Goal: Task Accomplishment & Management: Complete application form

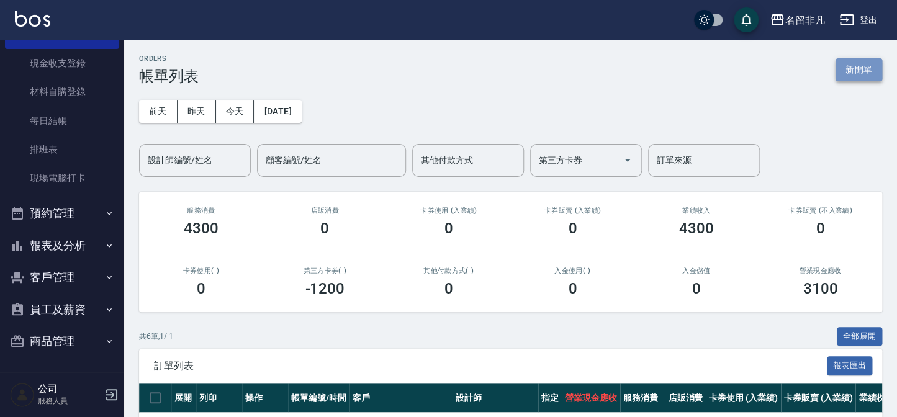
click at [857, 71] on button "新開單" at bounding box center [859, 69] width 47 height 23
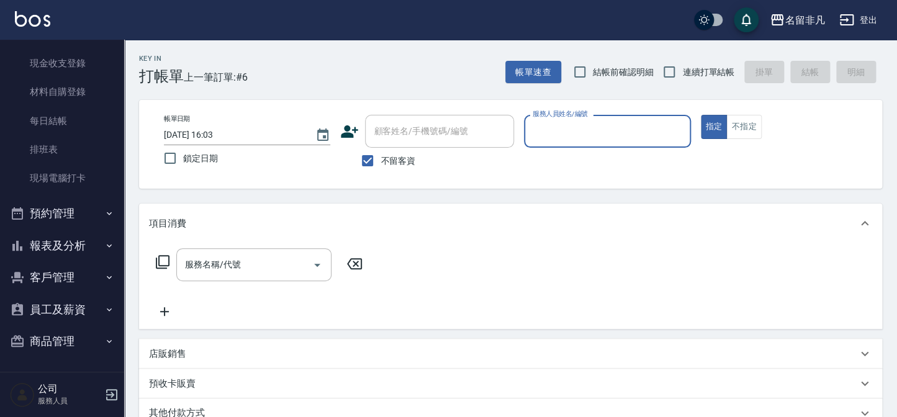
click at [644, 132] on input "服務人員姓名/編號" at bounding box center [607, 131] width 155 height 22
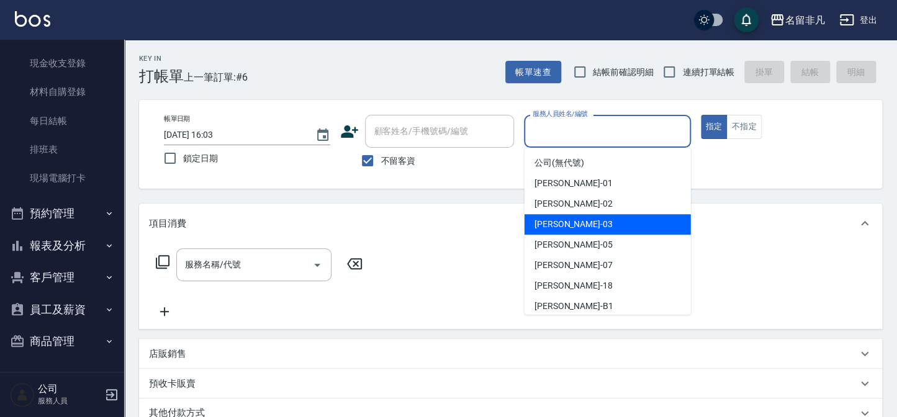
click at [610, 225] on div "[PERSON_NAME] -03" at bounding box center [608, 224] width 166 height 20
type input "[PERSON_NAME]-03"
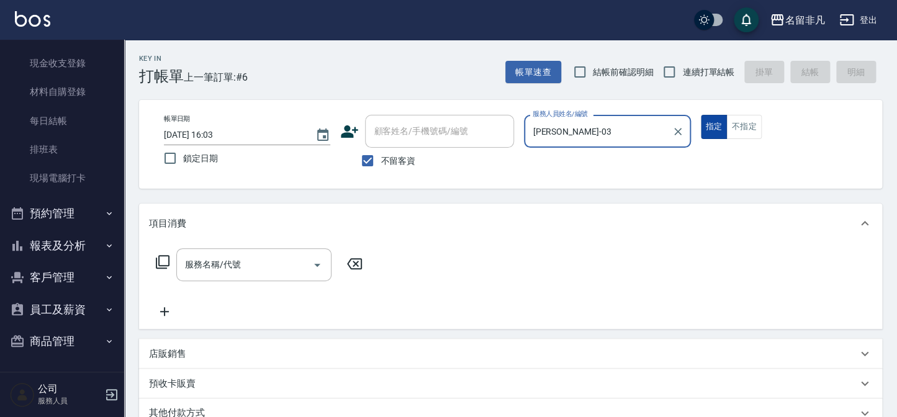
click at [708, 124] on button "指定" at bounding box center [714, 127] width 27 height 24
click at [160, 256] on icon at bounding box center [163, 262] width 14 height 14
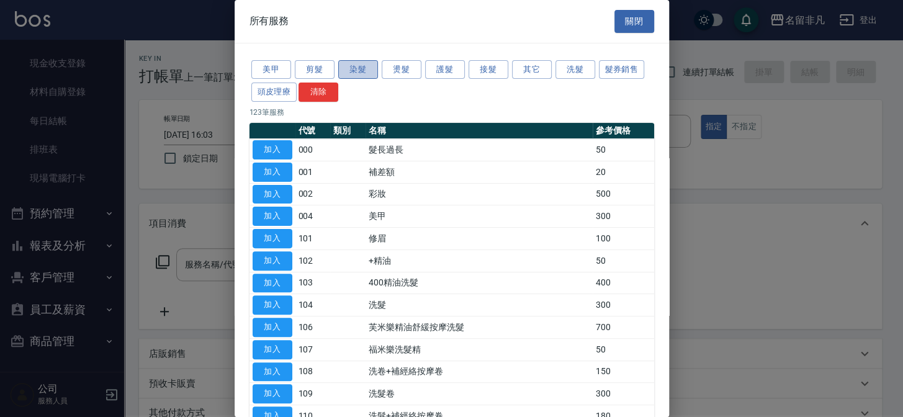
click at [363, 68] on button "染髮" at bounding box center [358, 69] width 40 height 19
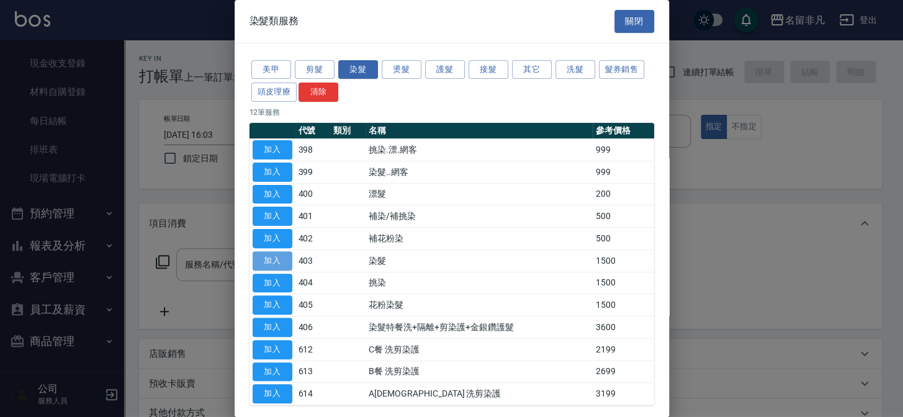
click at [273, 257] on button "加入" at bounding box center [273, 260] width 40 height 19
type input "染髮(403)"
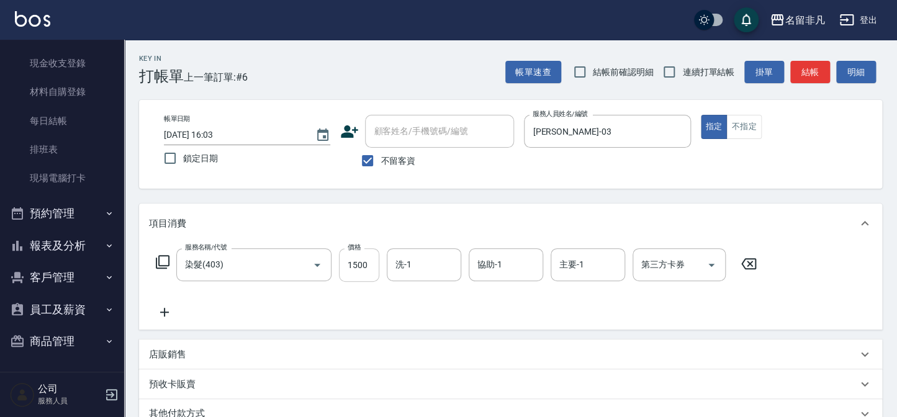
click at [359, 258] on input "1500" at bounding box center [359, 265] width 40 height 34
click at [356, 261] on input "1500" at bounding box center [359, 265] width 40 height 34
click at [351, 264] on input "22700" at bounding box center [359, 265] width 40 height 34
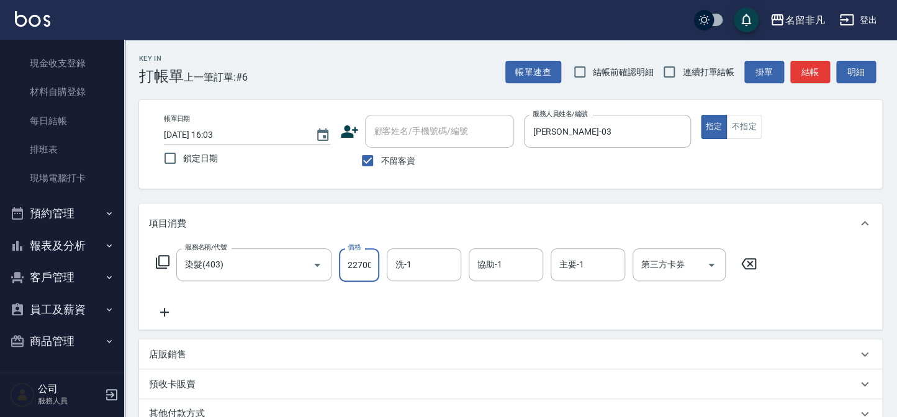
click at [351, 264] on input "22700" at bounding box center [359, 265] width 40 height 34
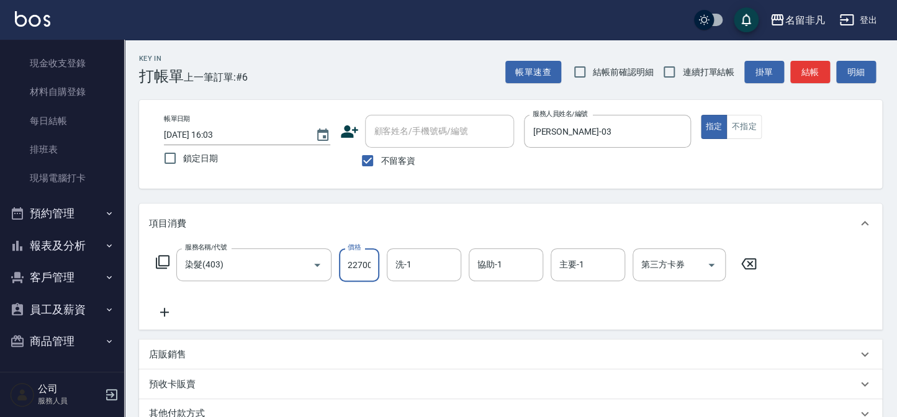
click at [353, 266] on input "22700" at bounding box center [359, 265] width 40 height 34
type input "2700"
click at [160, 310] on icon at bounding box center [164, 312] width 31 height 15
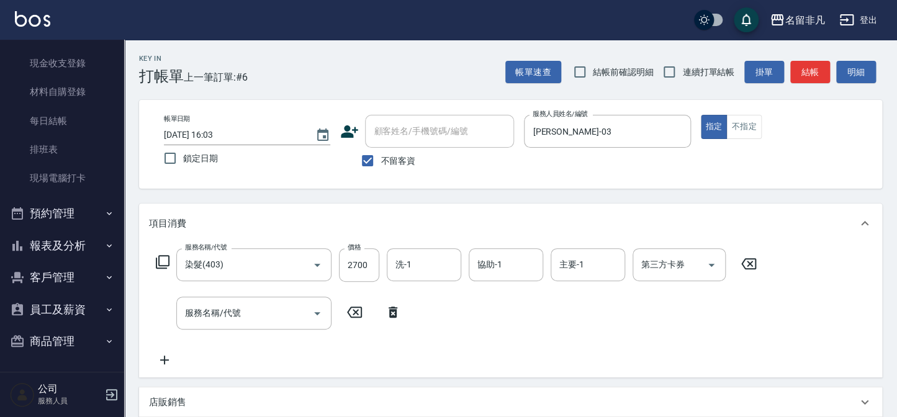
click at [163, 259] on icon at bounding box center [162, 262] width 15 height 15
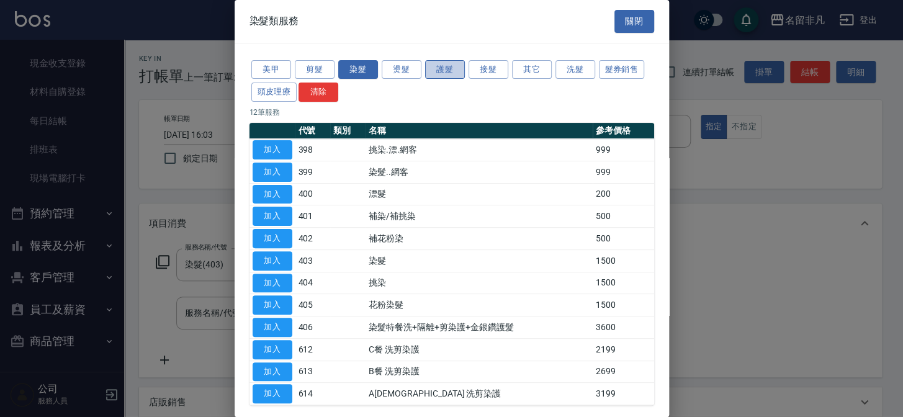
click at [438, 70] on button "護髮" at bounding box center [445, 69] width 40 height 19
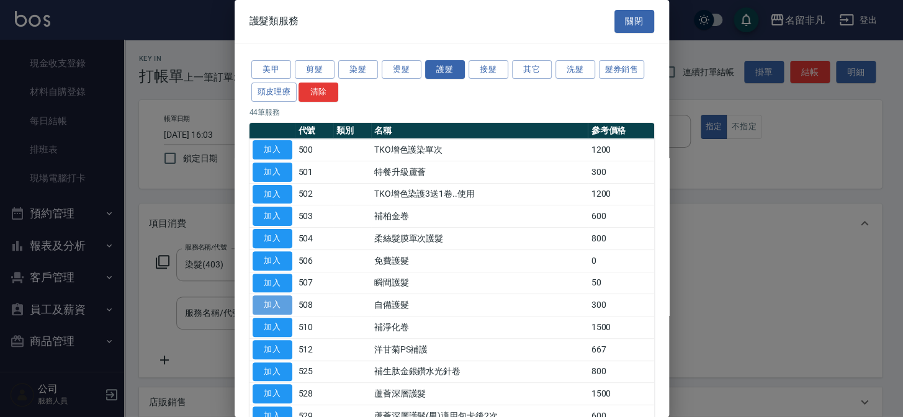
click at [273, 297] on button "加入" at bounding box center [273, 304] width 40 height 19
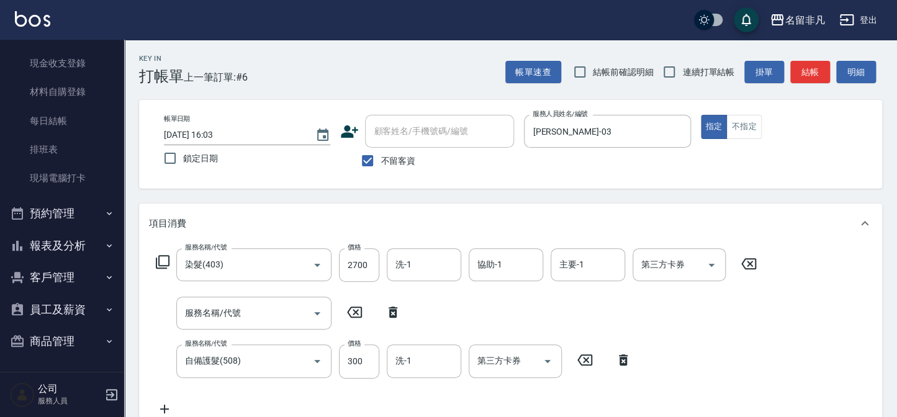
click at [392, 311] on icon at bounding box center [393, 312] width 9 height 11
type input "自備護髮(508)"
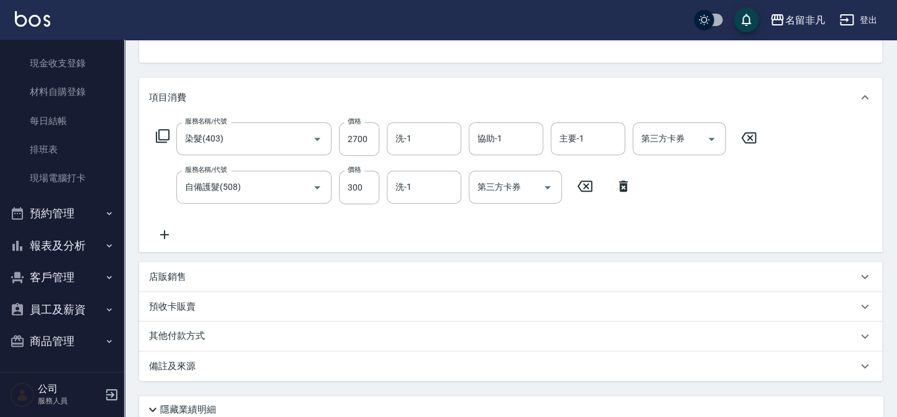
scroll to position [58, 0]
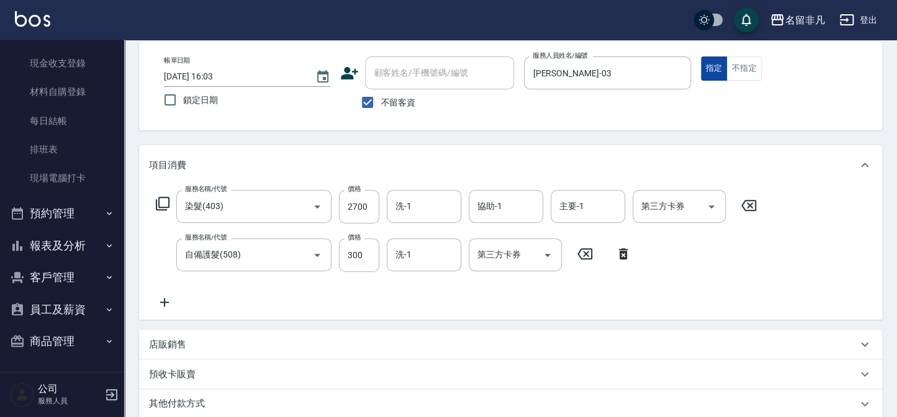
click at [709, 67] on button "指定" at bounding box center [714, 68] width 27 height 24
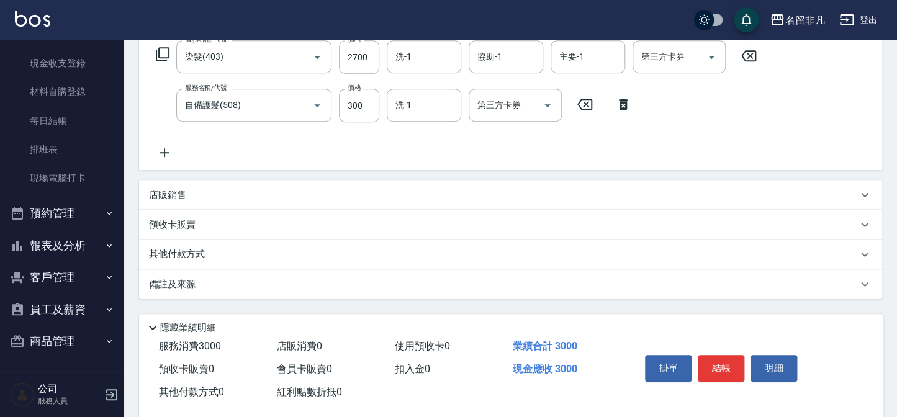
scroll to position [228, 0]
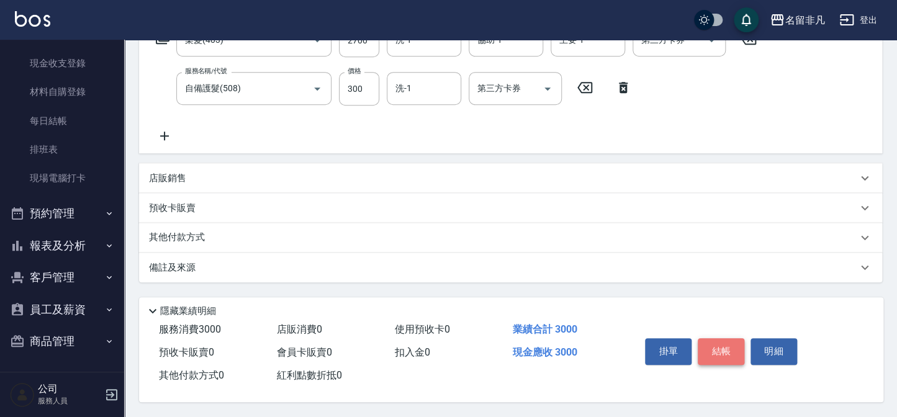
click at [723, 353] on button "結帳" at bounding box center [721, 351] width 47 height 26
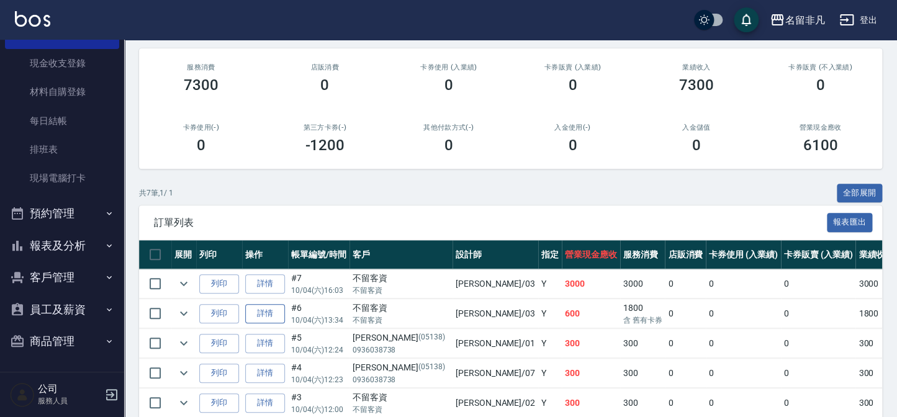
scroll to position [169, 0]
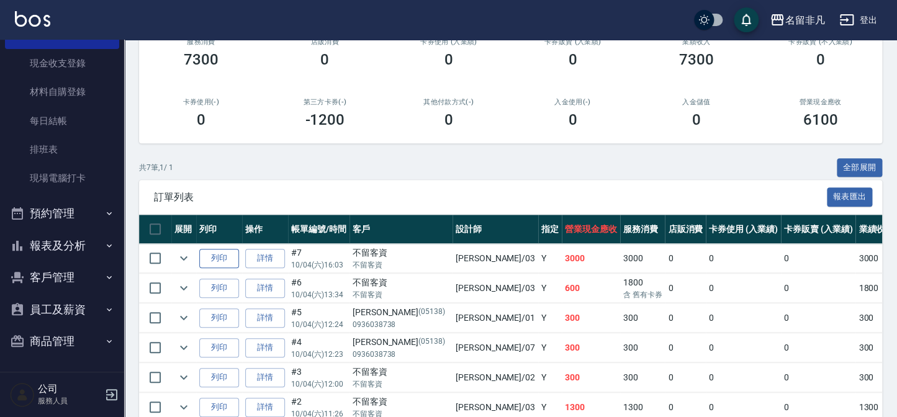
click at [225, 257] on button "列印" at bounding box center [219, 258] width 40 height 19
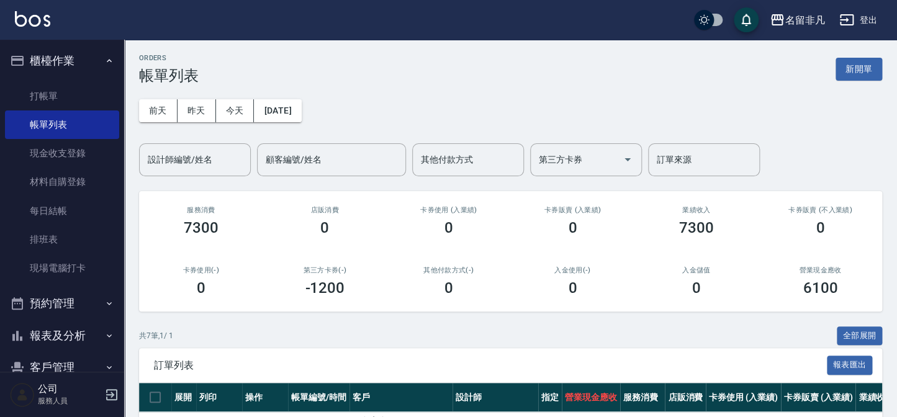
scroll to position [0, 0]
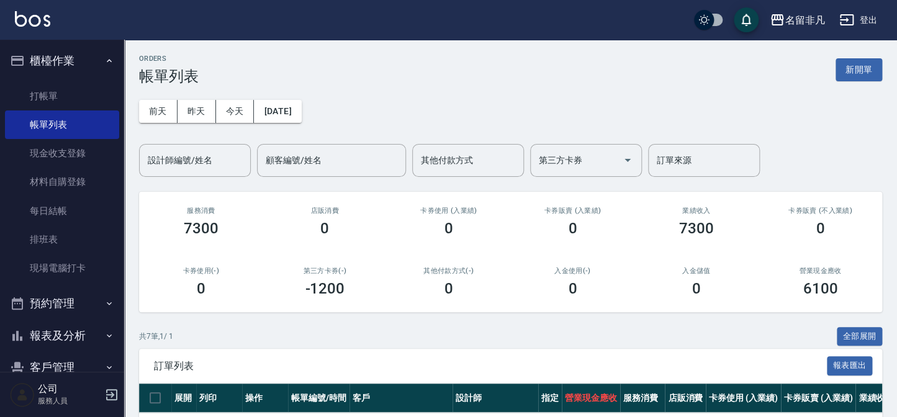
click at [63, 50] on button "櫃檯作業" at bounding box center [62, 61] width 114 height 32
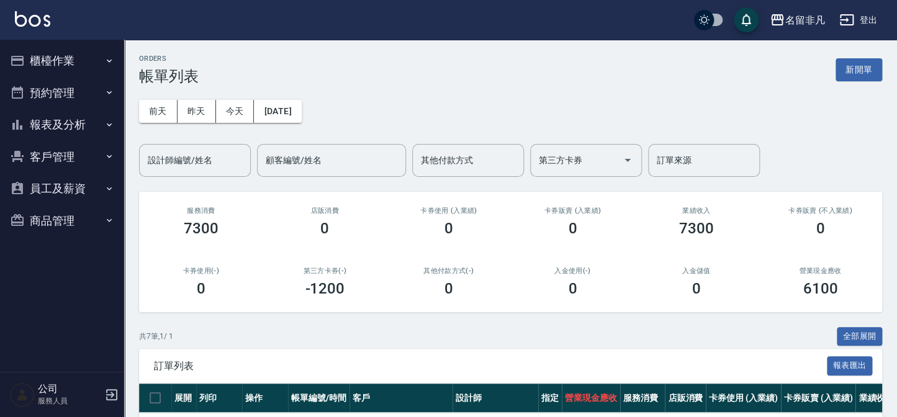
click at [61, 70] on button "櫃檯作業" at bounding box center [62, 61] width 114 height 32
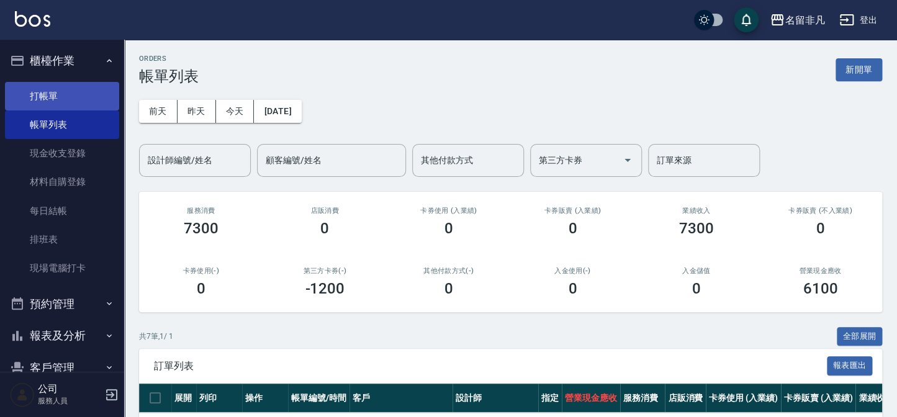
click at [66, 90] on link "打帳單" at bounding box center [62, 96] width 114 height 29
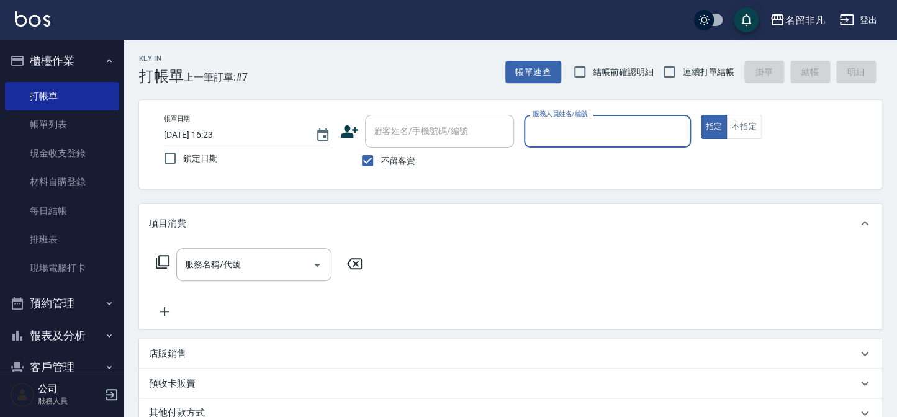
click at [385, 165] on span "不留客資" at bounding box center [398, 161] width 35 height 13
click at [381, 165] on input "不留客資" at bounding box center [367, 161] width 26 height 26
checkbox input "false"
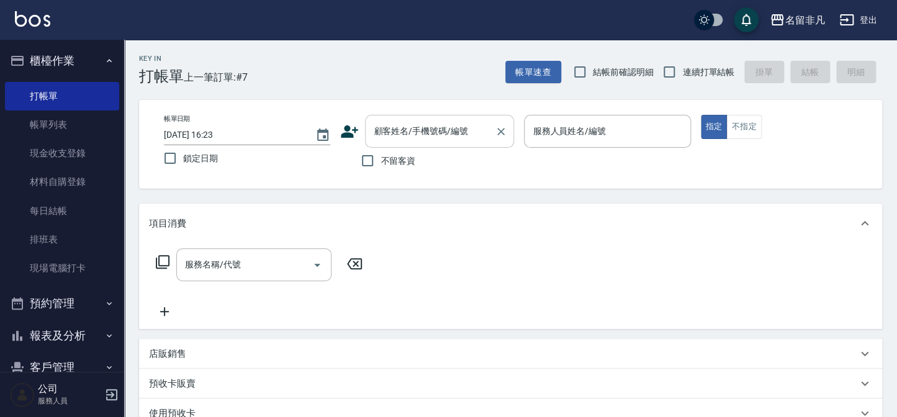
click at [416, 138] on input "顧客姓名/手機號碼/編號" at bounding box center [430, 131] width 119 height 22
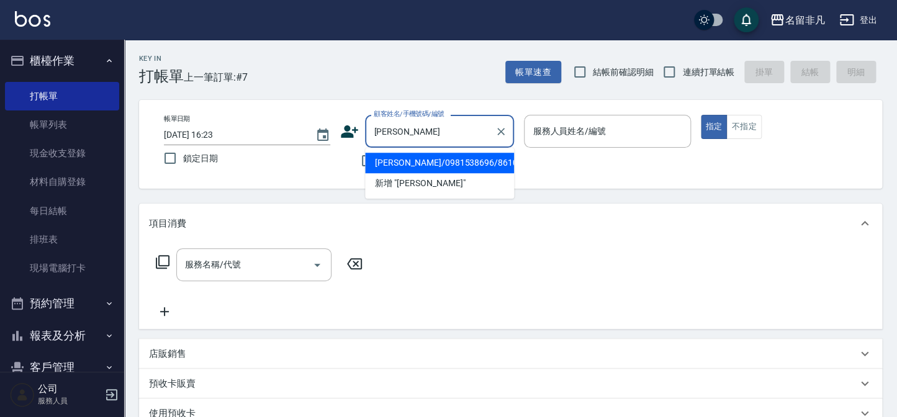
click at [400, 167] on li "[PERSON_NAME]/0981538696/861025" at bounding box center [439, 163] width 149 height 20
type input "[PERSON_NAME]/0981538696/861025"
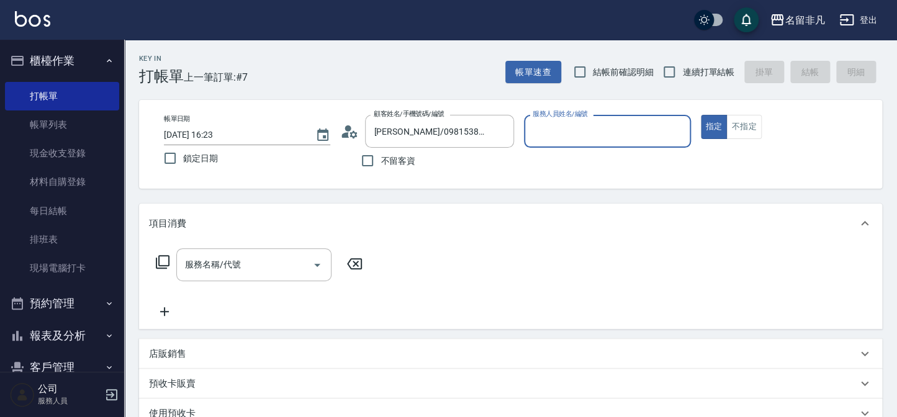
click at [620, 140] on input "服務人員姓名/編號" at bounding box center [607, 131] width 155 height 22
type input "07"
type button "true"
type input "[PERSON_NAME]-07"
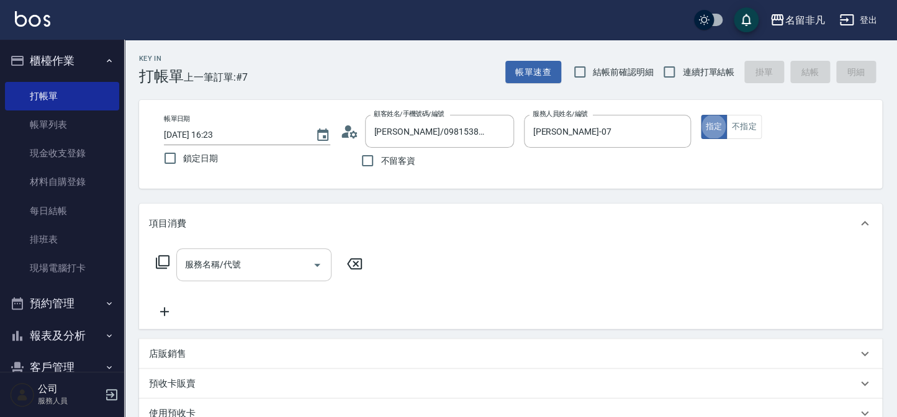
click at [238, 273] on input "服務名稱/代號" at bounding box center [244, 265] width 125 height 22
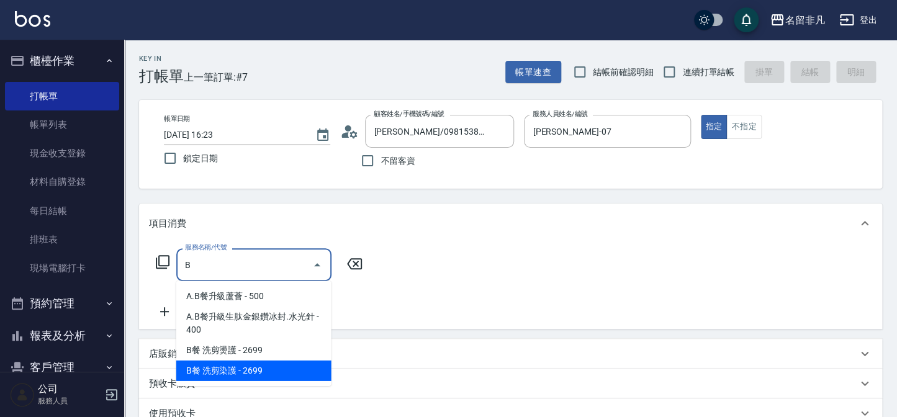
click at [263, 372] on span "B餐 洗剪染護 - 2699" at bounding box center [253, 371] width 155 height 20
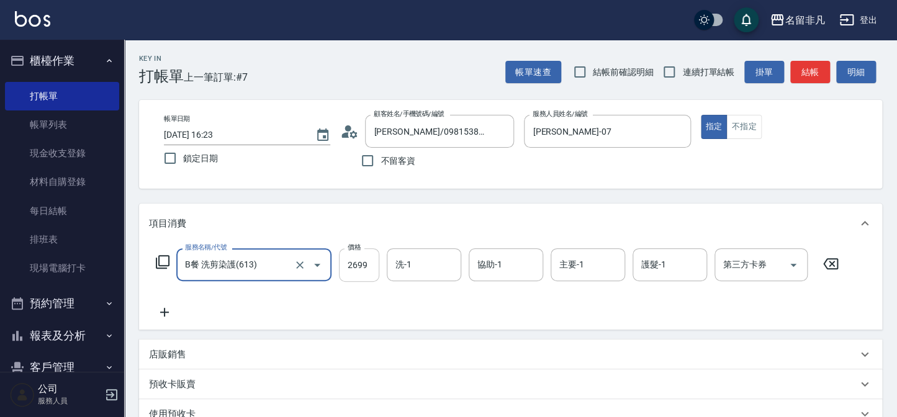
type input "B餐 洗剪染護(613)"
click at [361, 273] on input "2699" at bounding box center [359, 265] width 40 height 34
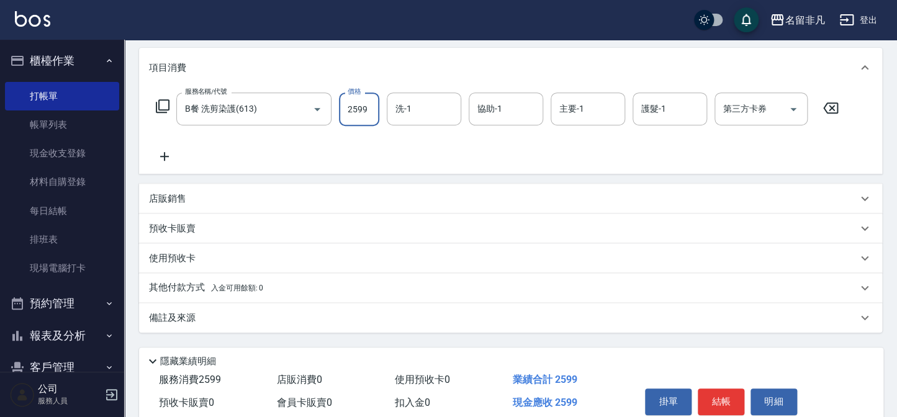
scroll to position [209, 0]
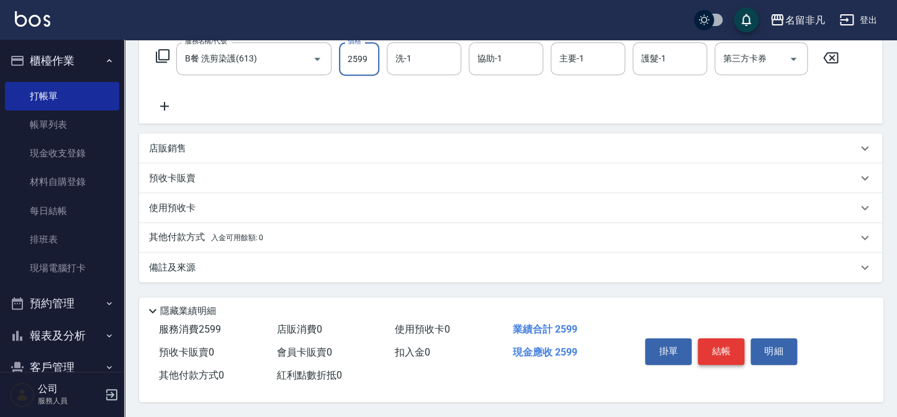
type input "2599"
click at [729, 354] on button "結帳" at bounding box center [721, 351] width 47 height 26
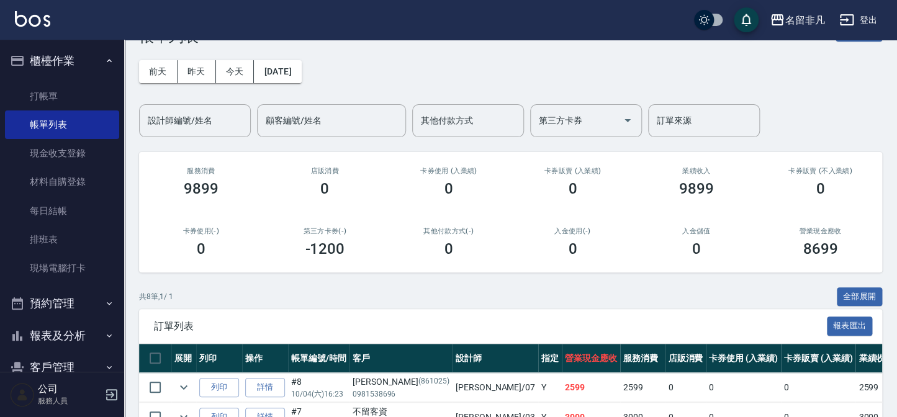
scroll to position [169, 0]
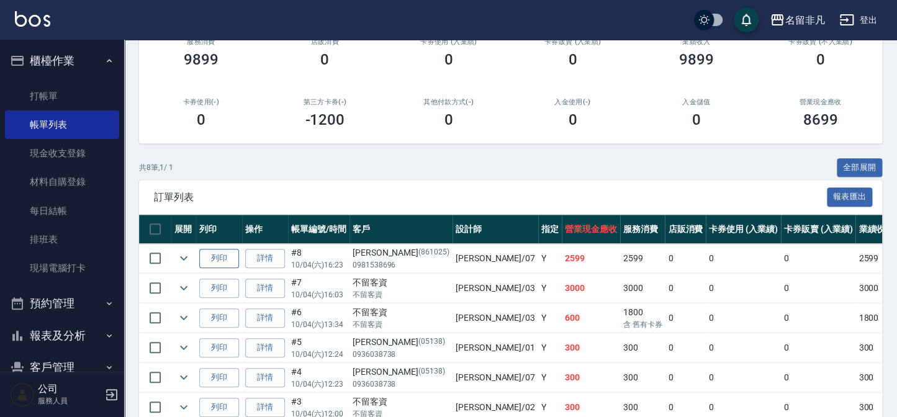
click at [214, 251] on button "列印" at bounding box center [219, 258] width 40 height 19
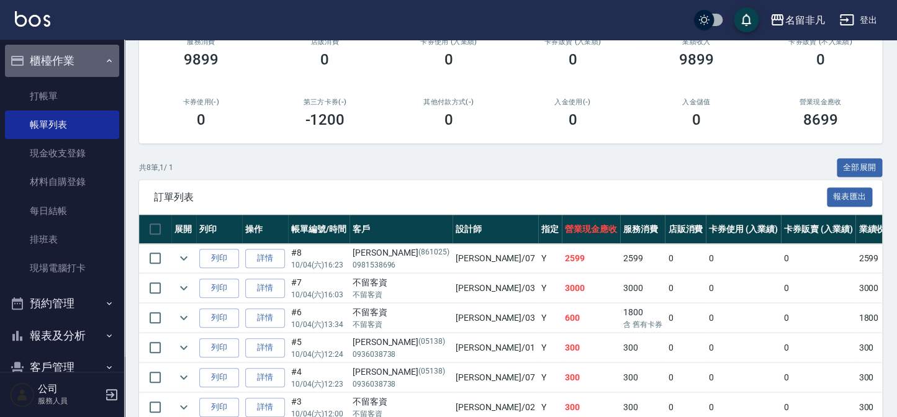
click at [87, 71] on button "櫃檯作業" at bounding box center [62, 61] width 114 height 32
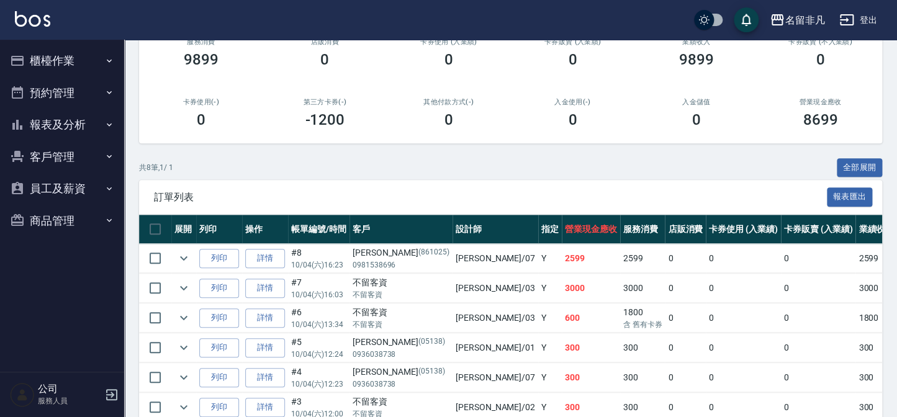
click at [88, 125] on button "報表及分析" at bounding box center [62, 125] width 114 height 32
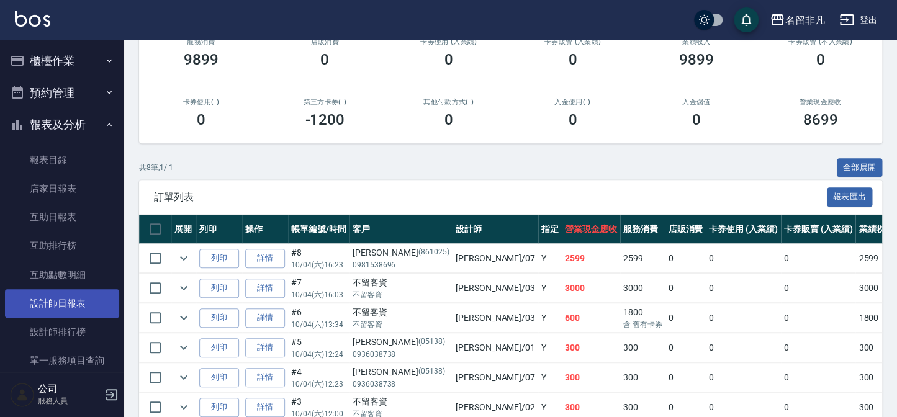
click at [84, 312] on link "設計師日報表" at bounding box center [62, 303] width 114 height 29
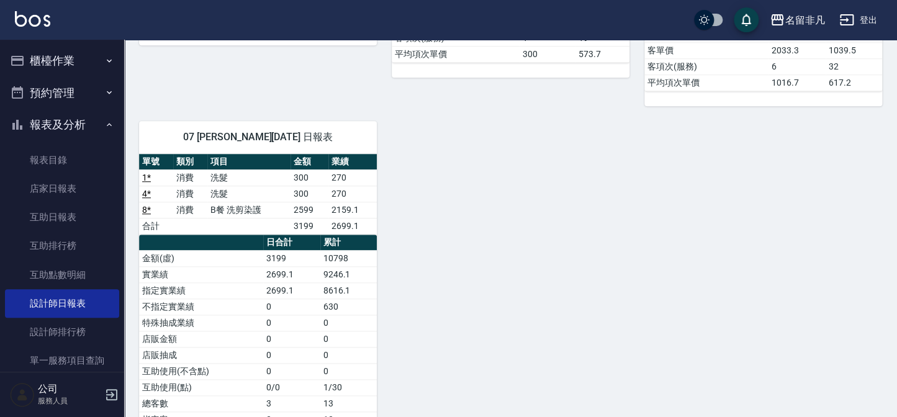
scroll to position [451, 0]
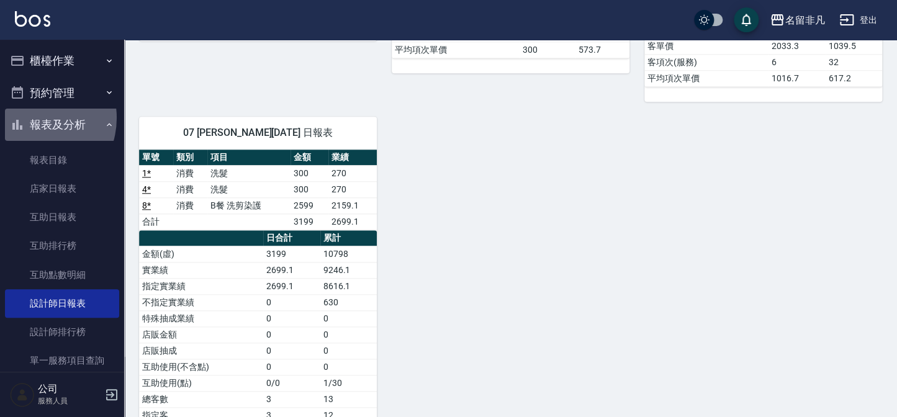
click at [31, 118] on button "報表及分析" at bounding box center [62, 125] width 114 height 32
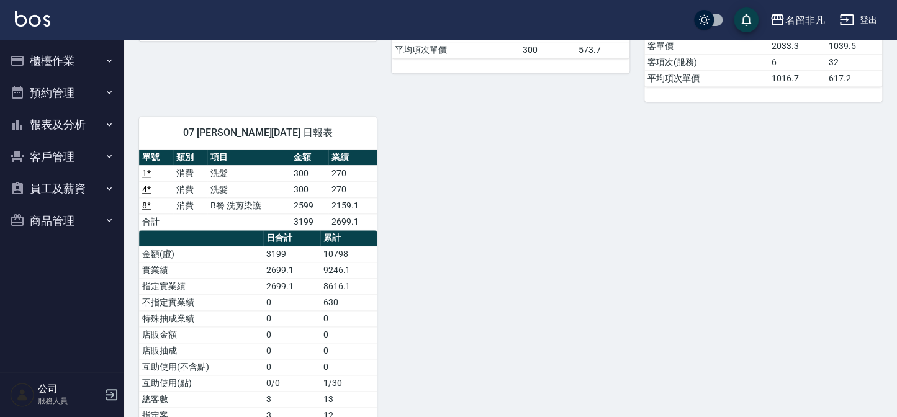
click at [47, 63] on button "櫃檯作業" at bounding box center [62, 61] width 114 height 32
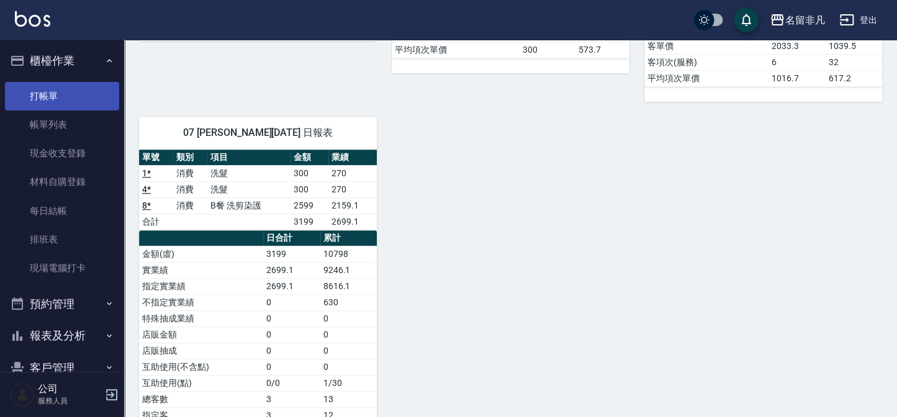
click at [48, 89] on link "打帳單" at bounding box center [62, 96] width 114 height 29
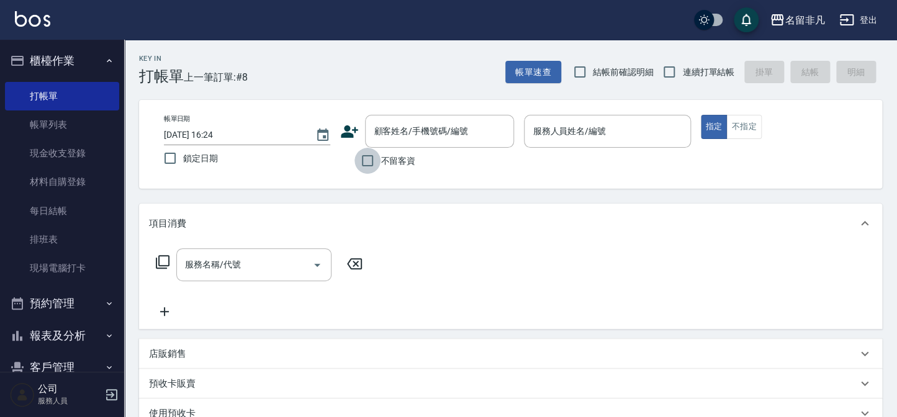
click at [370, 163] on input "不留客資" at bounding box center [367, 161] width 26 height 26
checkbox input "true"
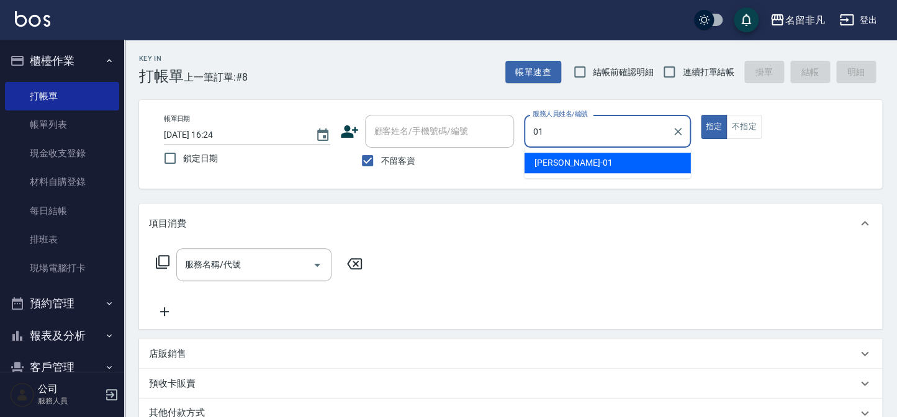
type input "[PERSON_NAME]-01"
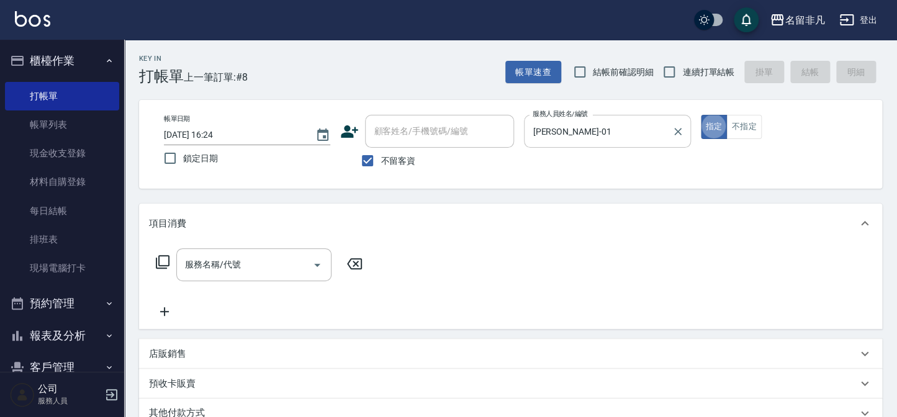
type button "true"
click at [733, 130] on button "不指定" at bounding box center [743, 127] width 35 height 24
click at [242, 255] on input "服務名稱/代號" at bounding box center [244, 265] width 125 height 22
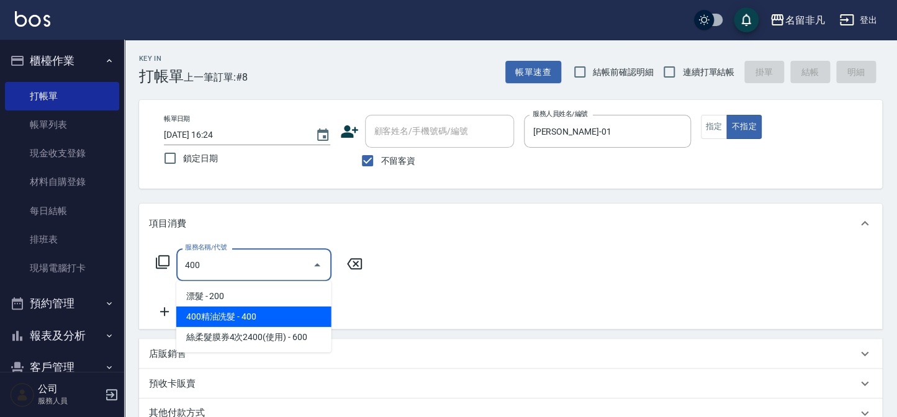
click at [314, 322] on span "400精油洗髮 - 400" at bounding box center [253, 317] width 155 height 20
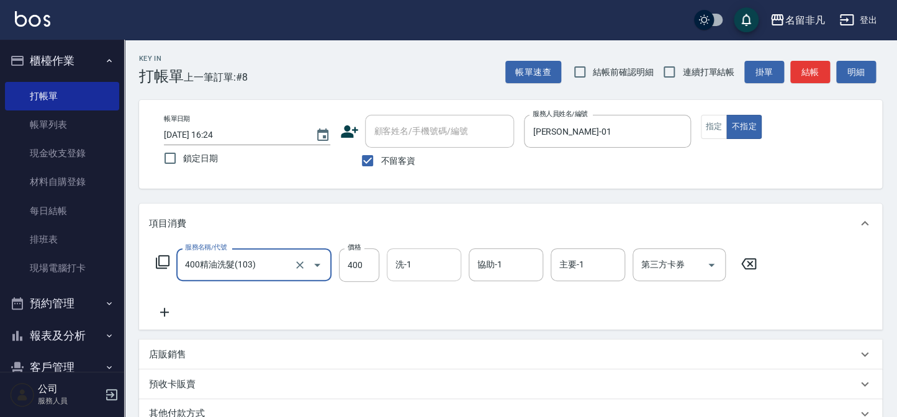
click at [456, 266] on div "洗-1" at bounding box center [424, 264] width 74 height 33
type input "400精油洗髮(103)"
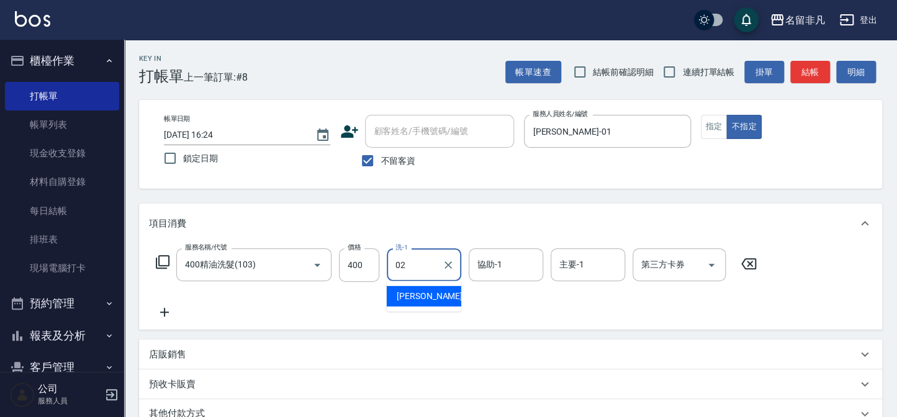
type input "[PERSON_NAME]-02"
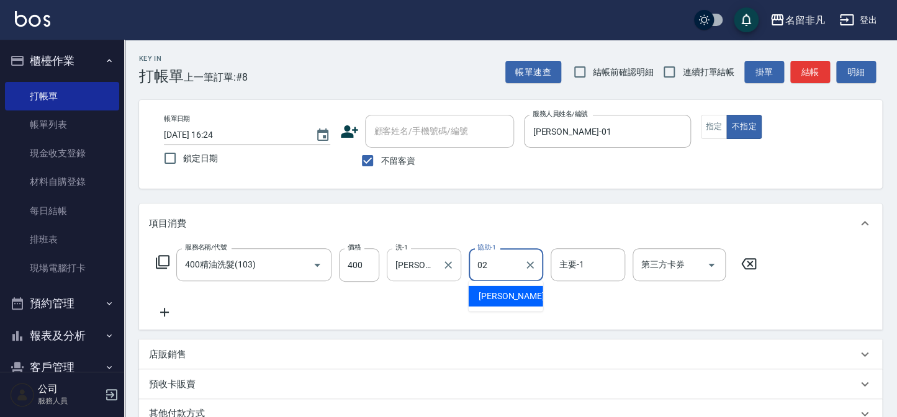
type input "[PERSON_NAME]-02"
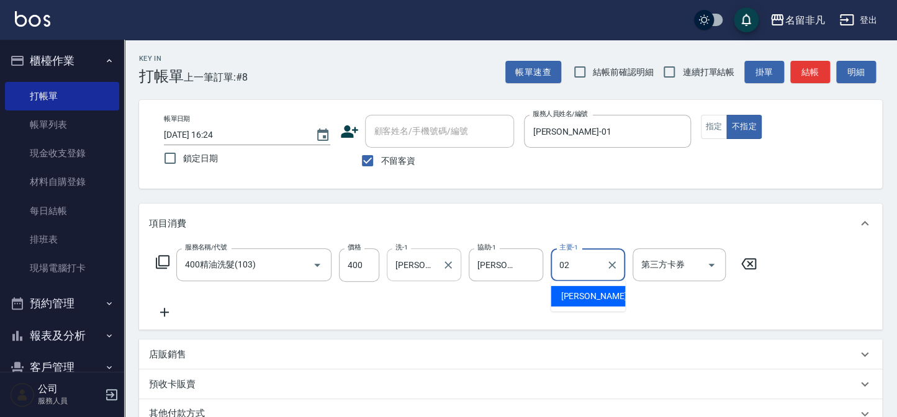
type input "[PERSON_NAME]-02"
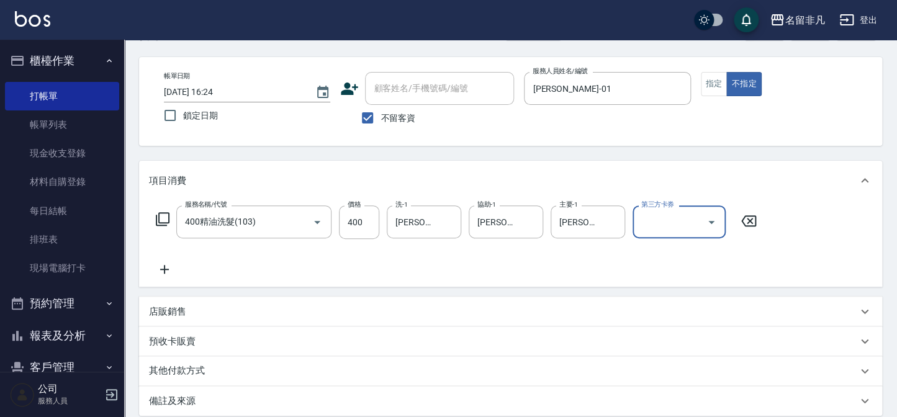
scroll to position [179, 0]
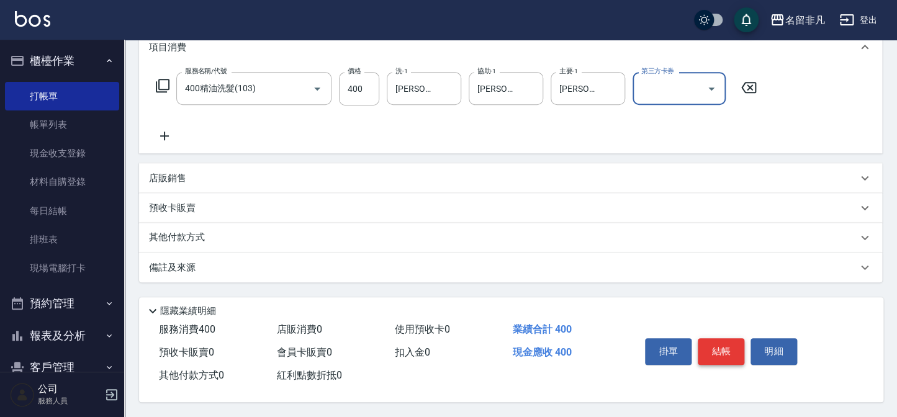
click at [720, 356] on button "結帳" at bounding box center [721, 351] width 47 height 26
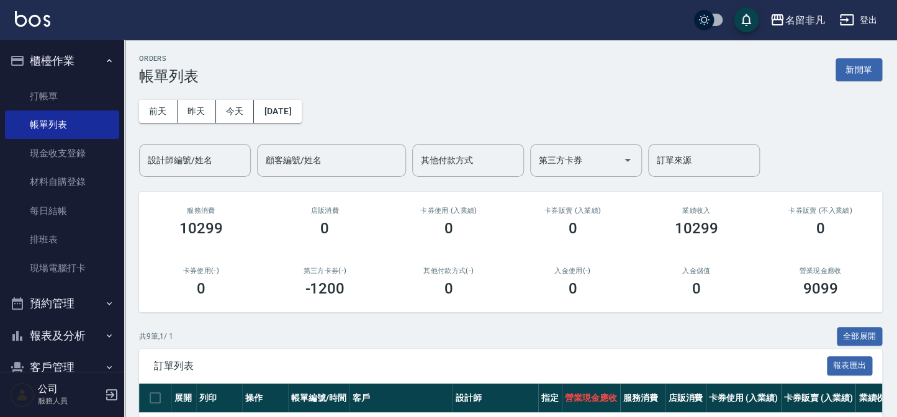
scroll to position [112, 0]
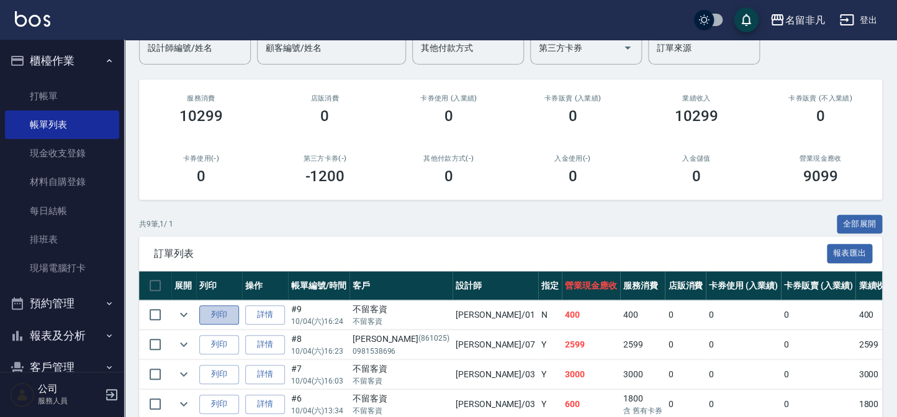
click at [207, 311] on button "列印" at bounding box center [219, 314] width 40 height 19
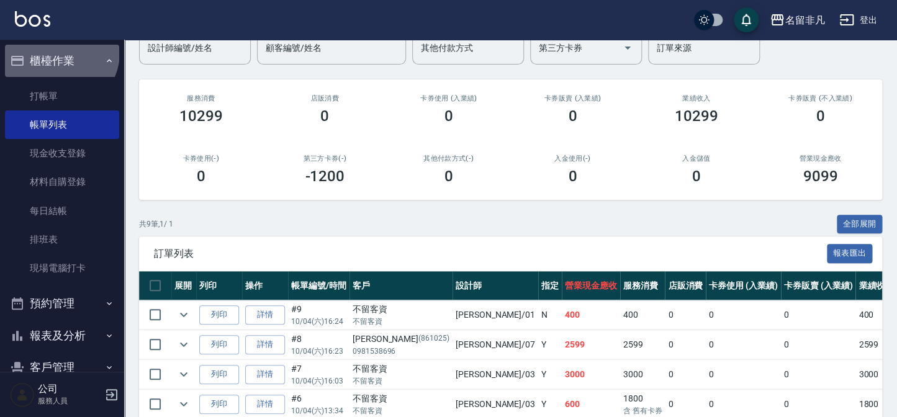
click at [60, 53] on button "櫃檯作業" at bounding box center [62, 61] width 114 height 32
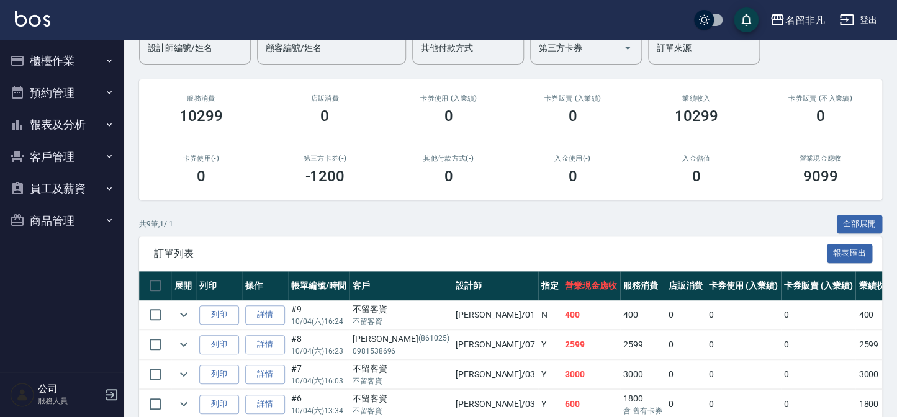
click at [66, 56] on button "櫃檯作業" at bounding box center [62, 61] width 114 height 32
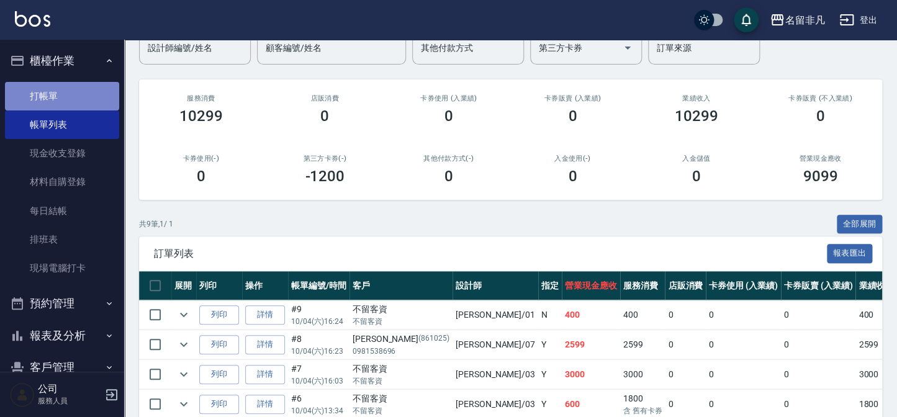
click at [76, 97] on link "打帳單" at bounding box center [62, 96] width 114 height 29
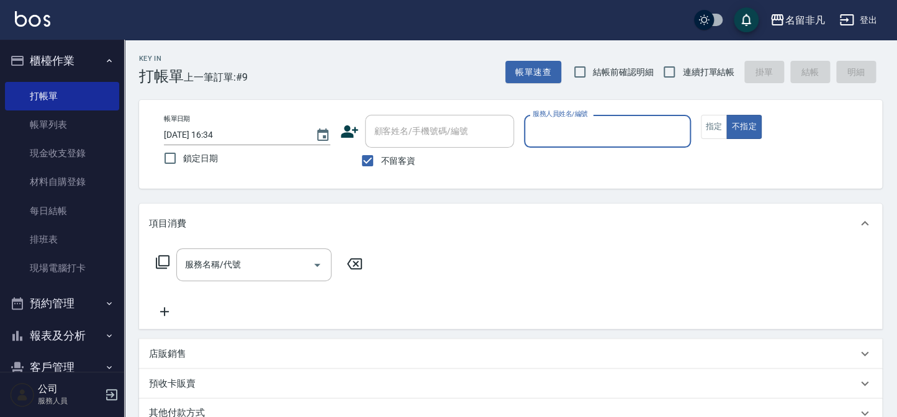
click at [538, 132] on input "服務人員姓名/編號" at bounding box center [607, 131] width 155 height 22
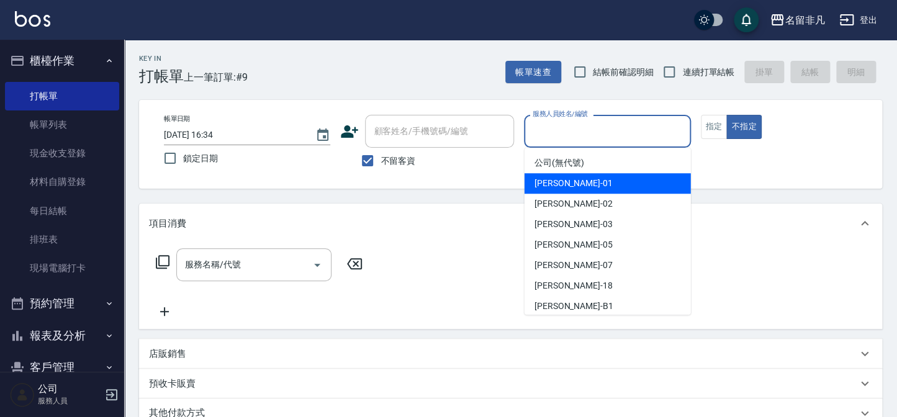
click at [586, 183] on div "[PERSON_NAME] -01" at bounding box center [608, 183] width 166 height 20
type input "[PERSON_NAME]-01"
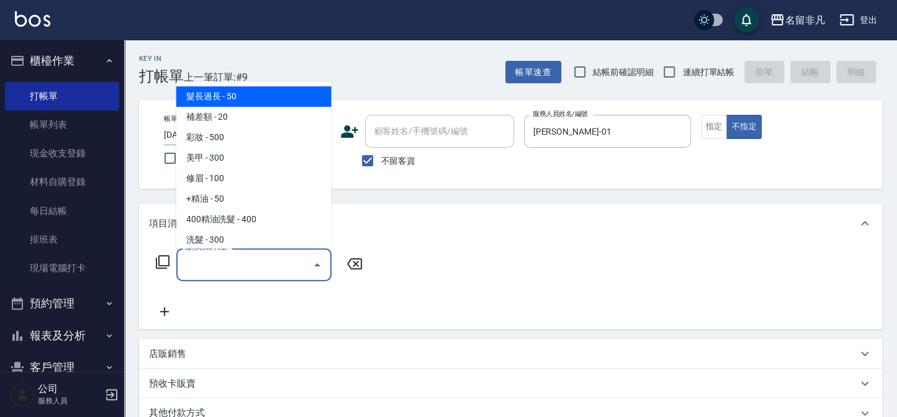
click at [188, 266] on div "服務名稱/代號 服務名稱/代號" at bounding box center [253, 264] width 155 height 33
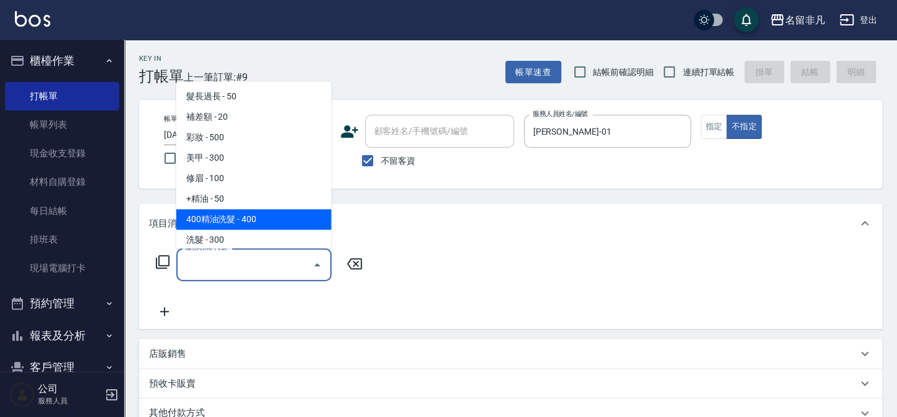
click at [264, 222] on span "400精油洗髮 - 400" at bounding box center [253, 219] width 155 height 20
type input "400精油洗髮(103)"
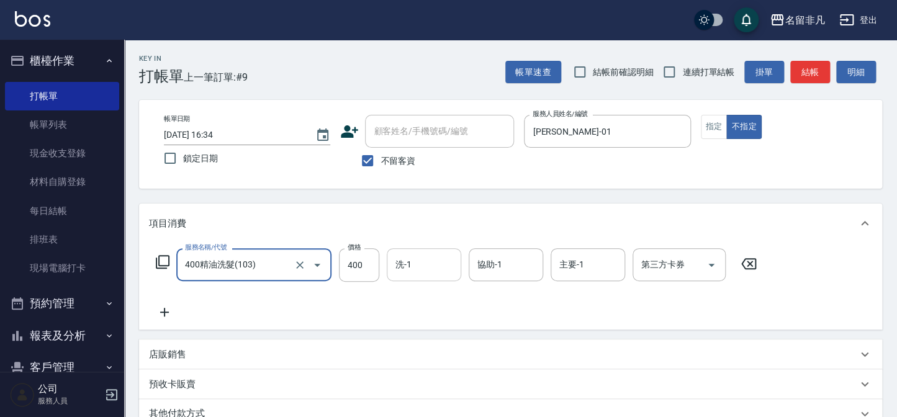
click at [422, 262] on input "洗-1" at bounding box center [423, 265] width 63 height 22
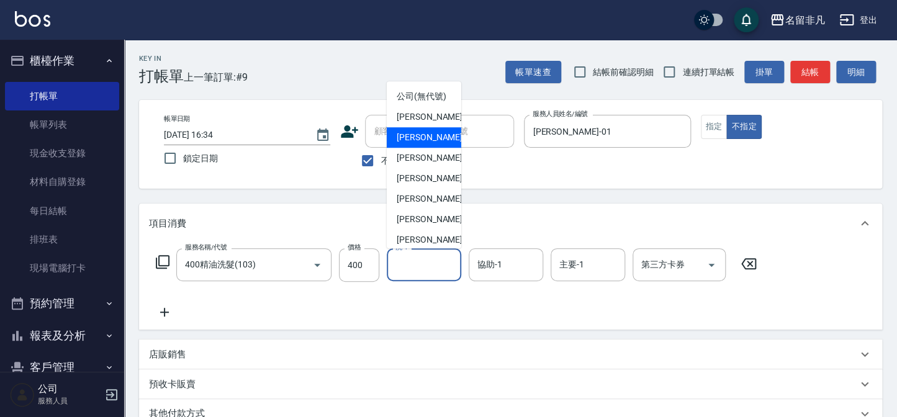
click at [428, 144] on span "[PERSON_NAME]-02" at bounding box center [436, 137] width 78 height 13
type input "[PERSON_NAME]-02"
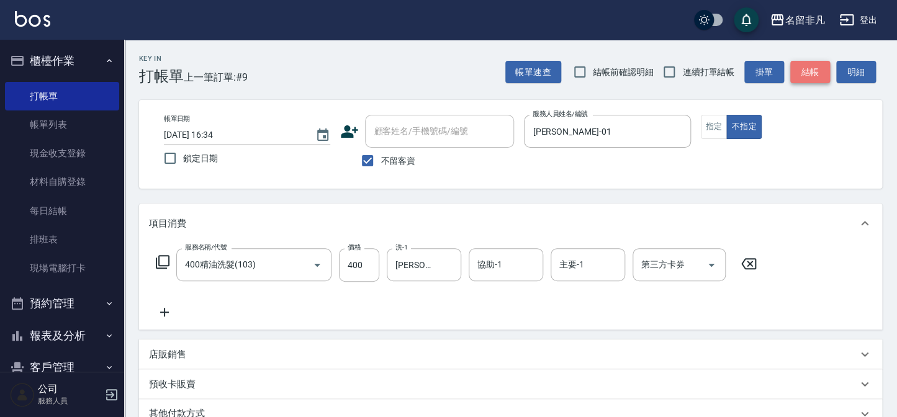
click at [803, 73] on button "結帳" at bounding box center [810, 72] width 40 height 23
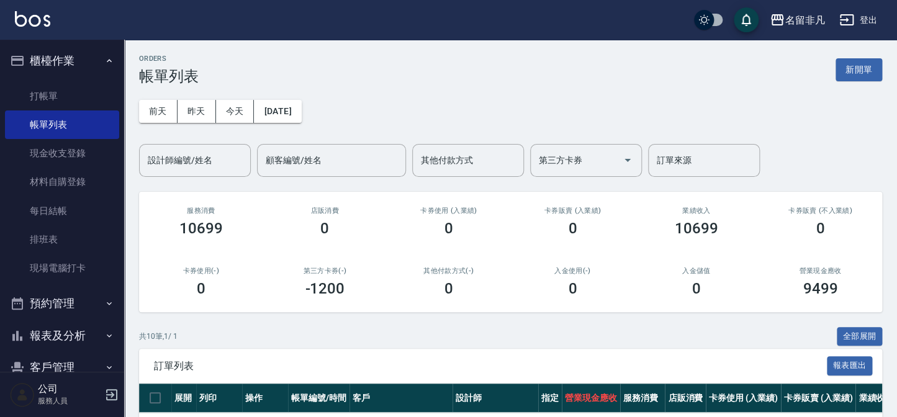
scroll to position [169, 0]
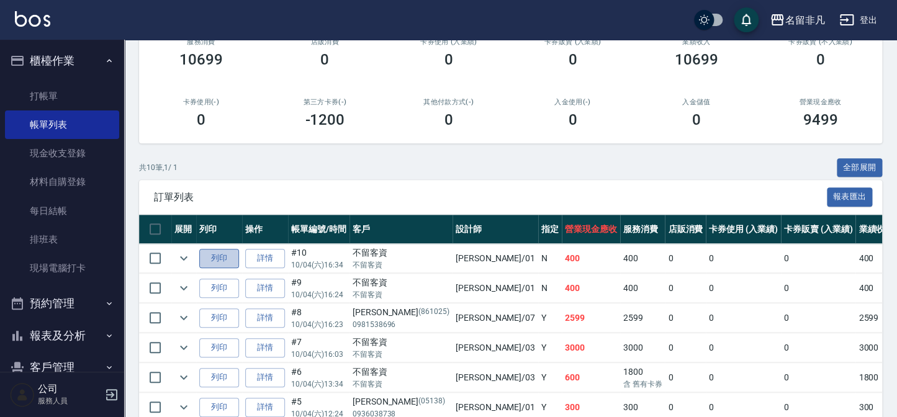
click at [212, 256] on button "列印" at bounding box center [219, 258] width 40 height 19
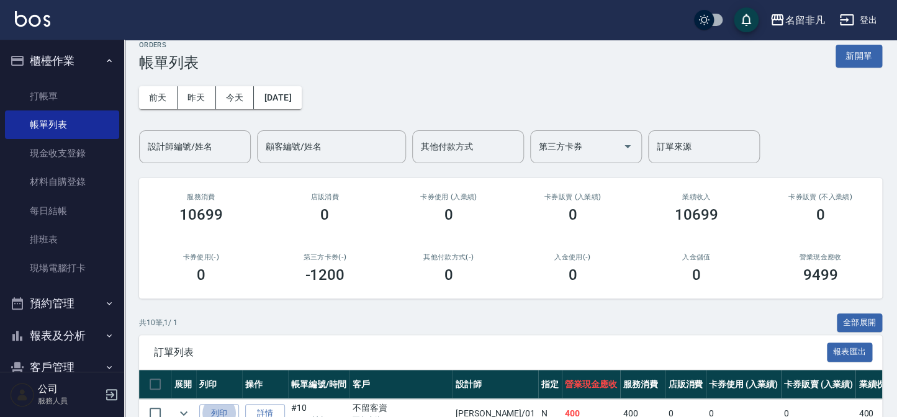
scroll to position [0, 0]
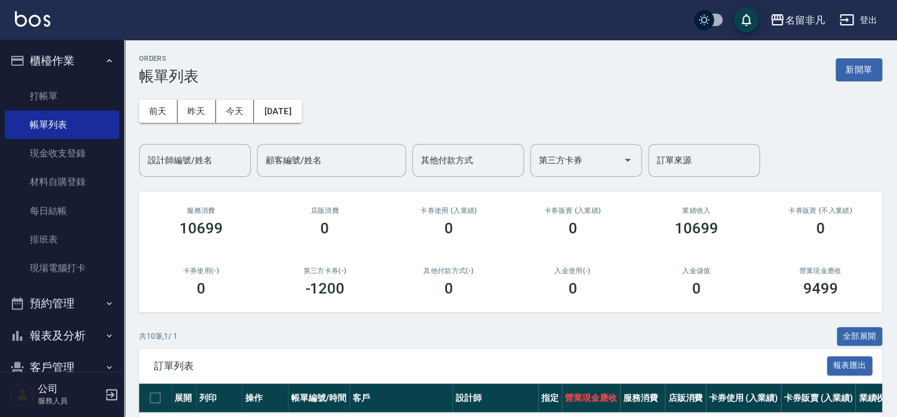
click at [531, 96] on div "[DATE] [DATE] [DATE] [DATE] 設計師編號/姓名 設計師編號/姓名 顧客編號/姓名 顧客編號/姓名 其他付款方式 其他付款方式 第三方…" at bounding box center [510, 131] width 743 height 92
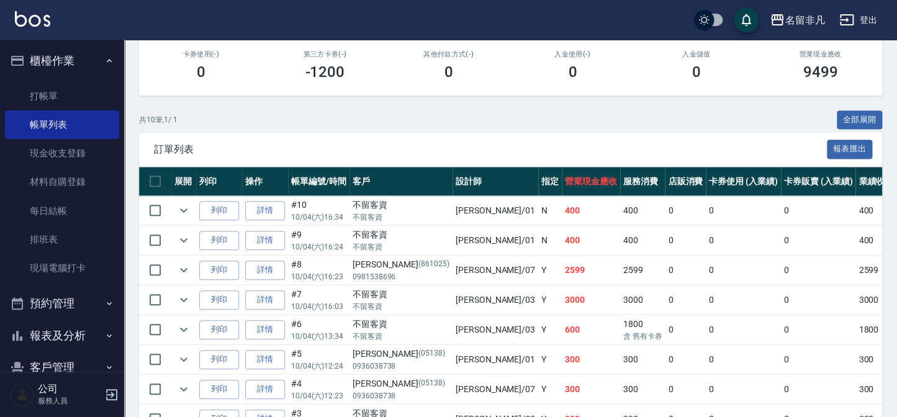
scroll to position [225, 0]
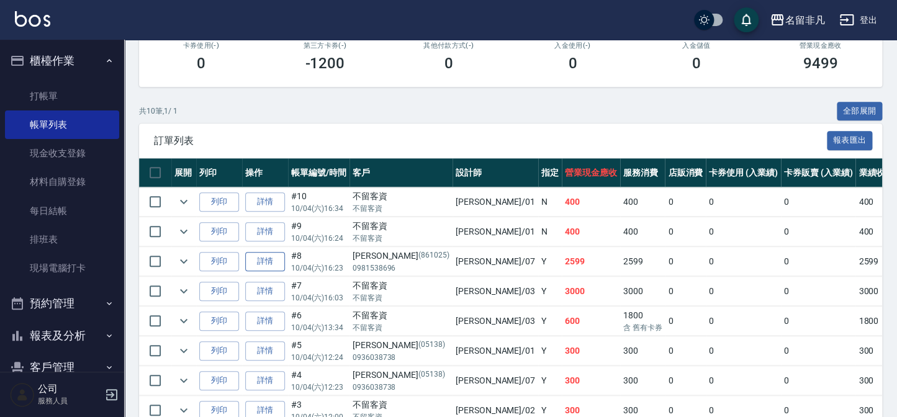
click at [272, 261] on link "詳情" at bounding box center [265, 261] width 40 height 19
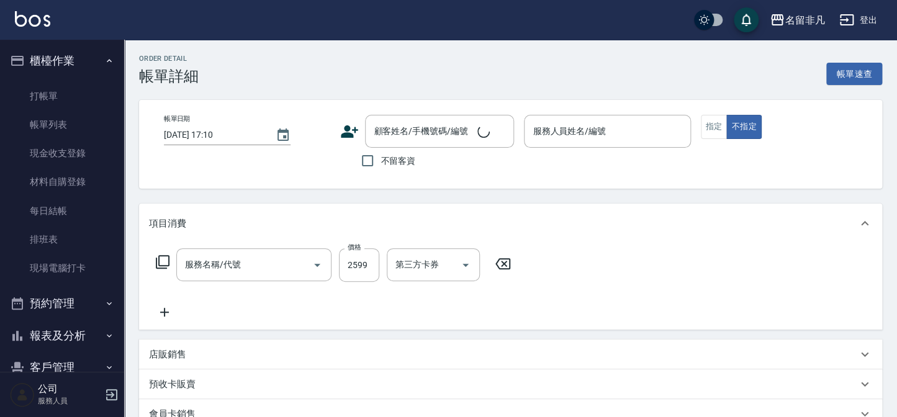
scroll to position [173, 0]
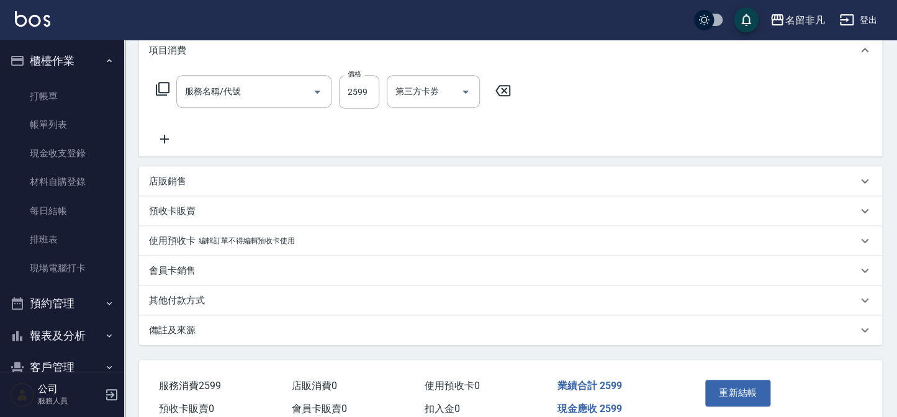
type input "[DATE] 16:23"
type input "[PERSON_NAME]-07"
type input "B餐 洗剪染護(613)"
type input "[PERSON_NAME]/0981538696/861025"
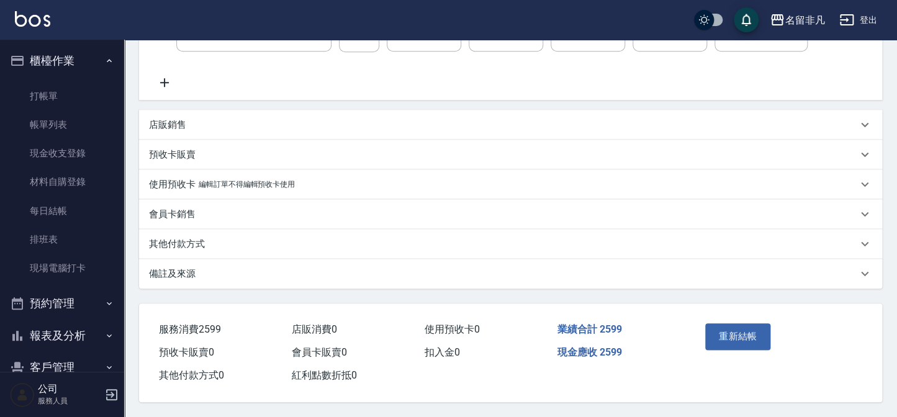
scroll to position [233, 0]
click at [178, 238] on p "其他付款方式" at bounding box center [177, 244] width 56 height 13
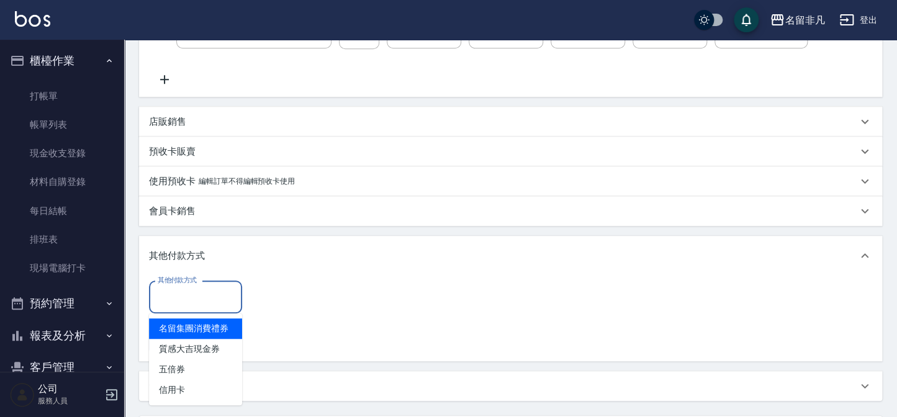
click at [206, 303] on input "其他付款方式" at bounding box center [196, 297] width 82 height 22
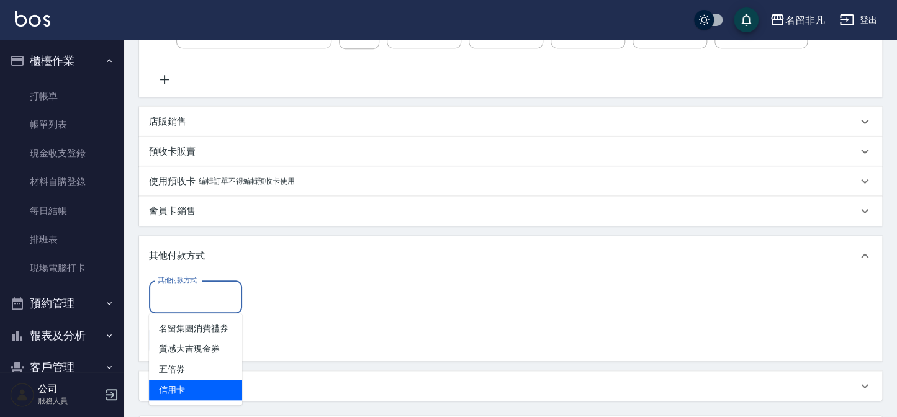
click at [205, 386] on span "信用卡" at bounding box center [195, 390] width 93 height 20
type input "信用卡"
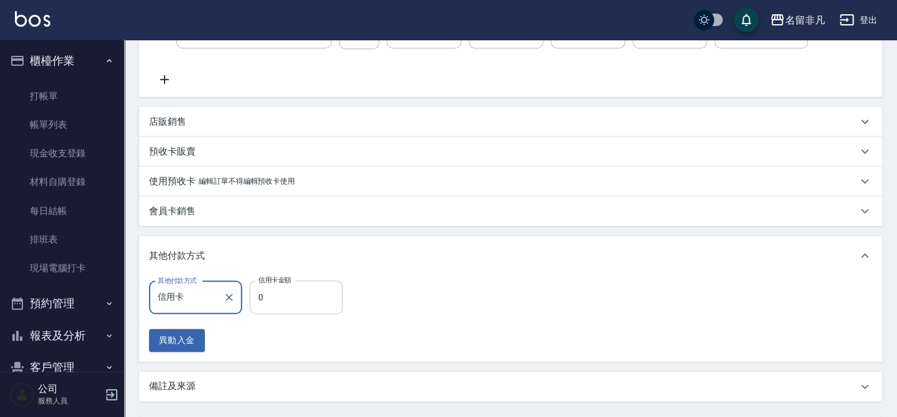
click at [261, 310] on input "0" at bounding box center [296, 298] width 93 height 34
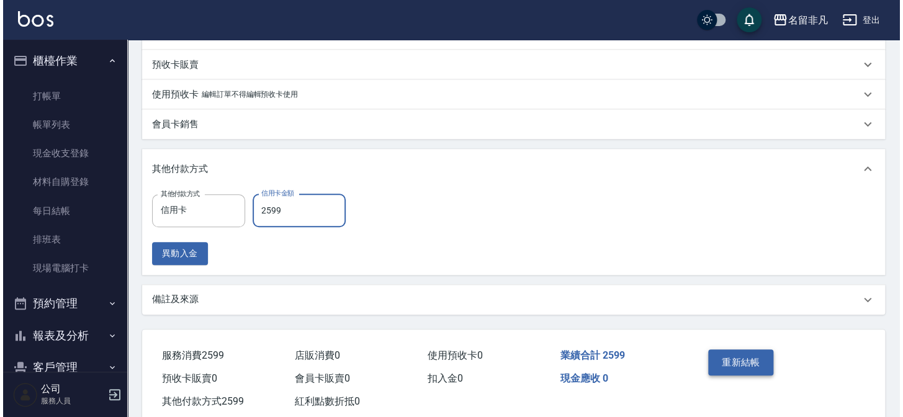
scroll to position [346, 0]
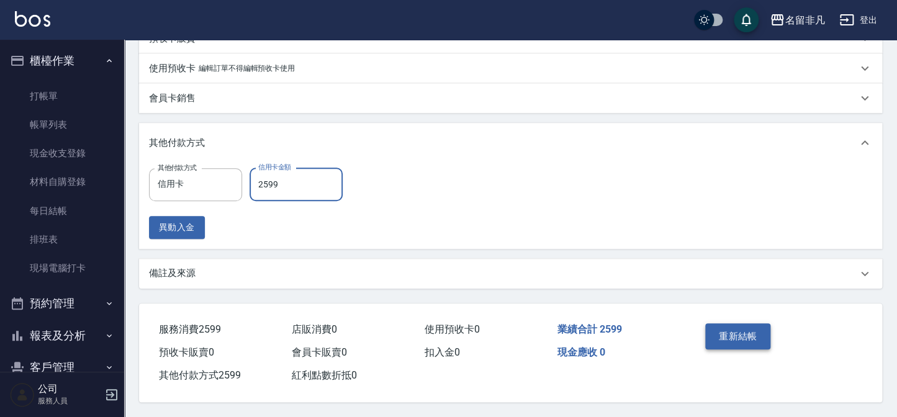
type input "2599"
click at [721, 343] on button "重新結帳" at bounding box center [738, 336] width 66 height 26
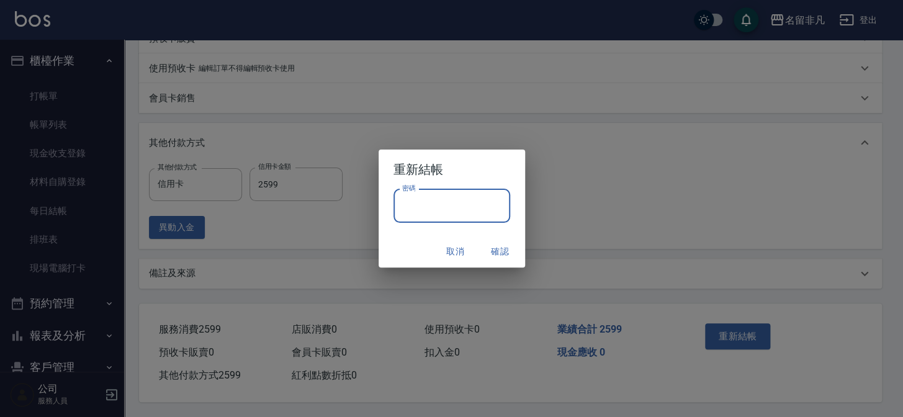
click at [463, 207] on input "密碼" at bounding box center [452, 206] width 117 height 34
type input "*"
type input "****"
click at [502, 248] on button "確認" at bounding box center [500, 251] width 40 height 23
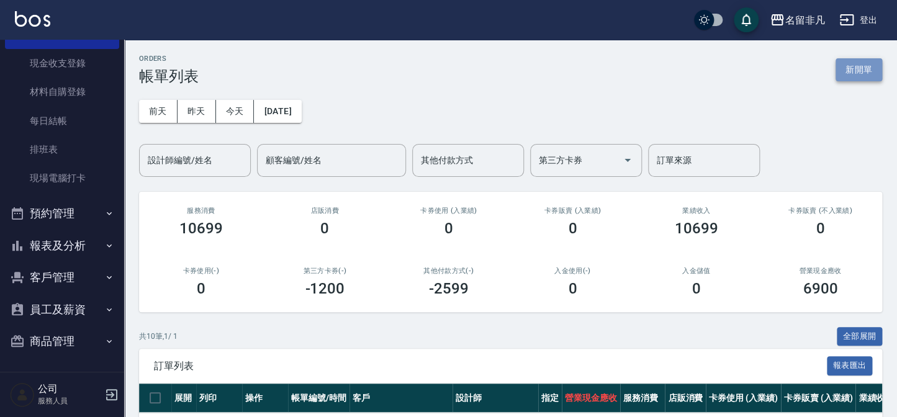
click at [857, 67] on button "新開單" at bounding box center [859, 69] width 47 height 23
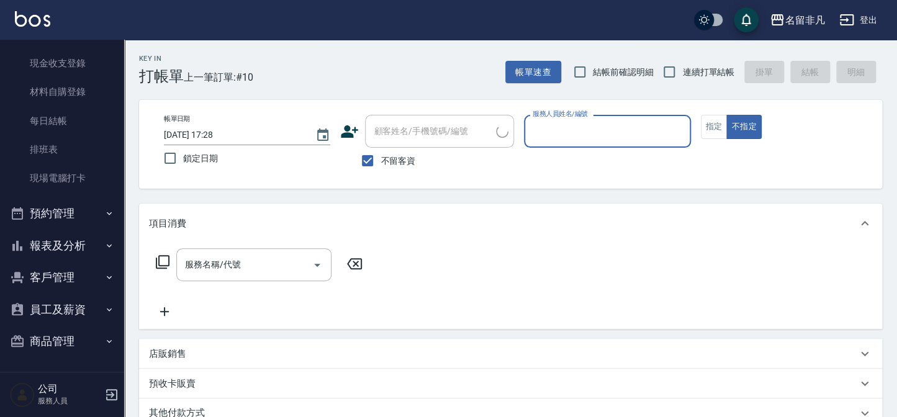
drag, startPoint x: 603, startPoint y: 128, endPoint x: 761, endPoint y: 155, distance: 159.9
click at [706, 152] on div "帳單日期 [DATE] 17:28 鎖定日期 顧客姓名/手機號碼/編號 顧客姓名/手機號碼/編號 不留客資 服務人員姓名/編號 服務人員姓名/編號 指定 不指定" at bounding box center [510, 144] width 713 height 59
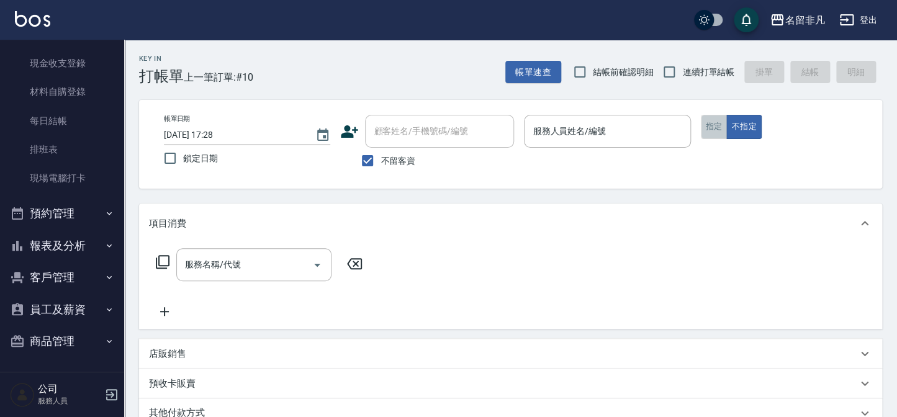
click at [716, 122] on button "指定" at bounding box center [714, 127] width 27 height 24
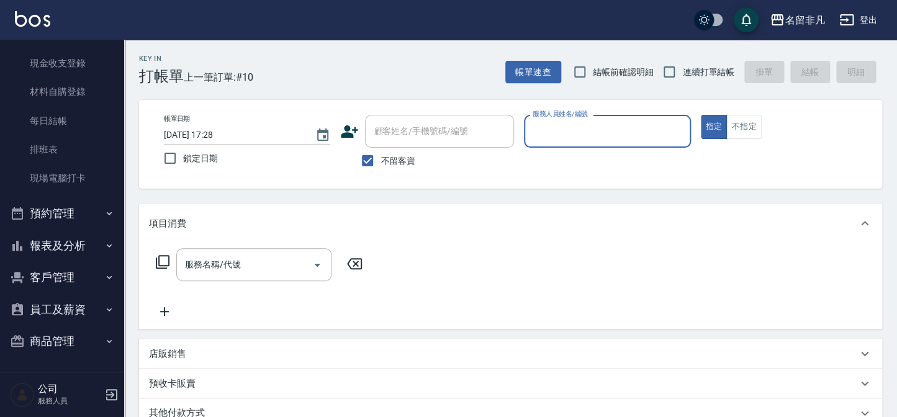
click at [557, 135] on input "服務人員姓名/編號" at bounding box center [607, 131] width 155 height 22
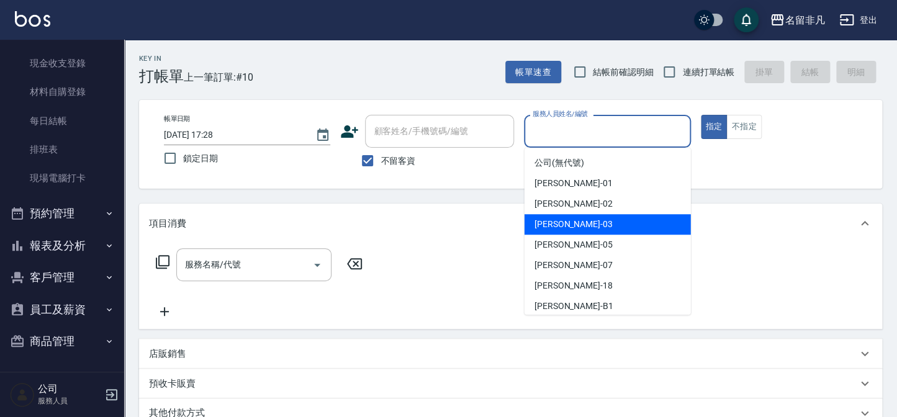
click at [556, 220] on span "[PERSON_NAME] -03" at bounding box center [573, 224] width 78 height 13
type input "[PERSON_NAME]-03"
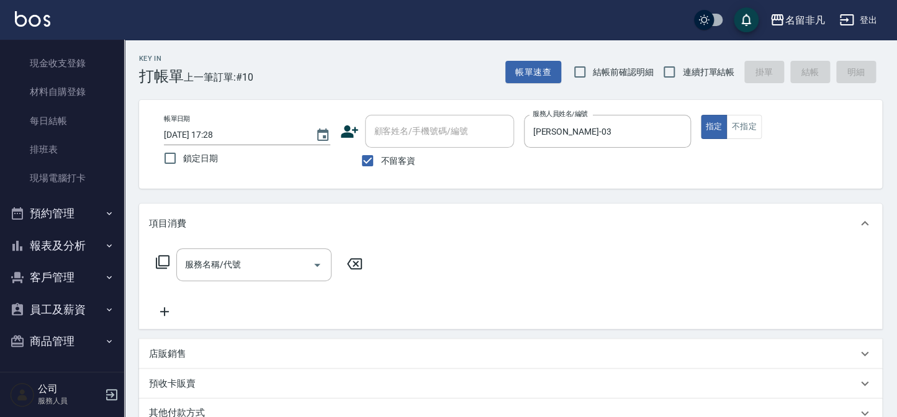
click at [162, 257] on icon at bounding box center [162, 262] width 15 height 15
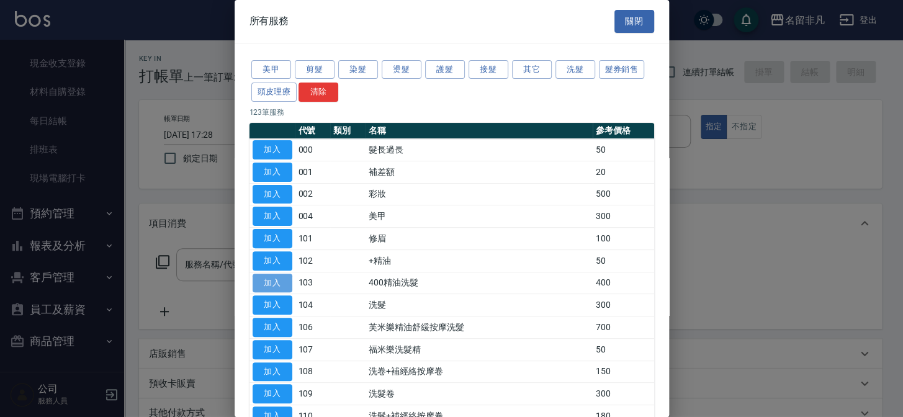
click at [258, 281] on button "加入" at bounding box center [273, 283] width 40 height 19
type input "400精油洗髮(103)"
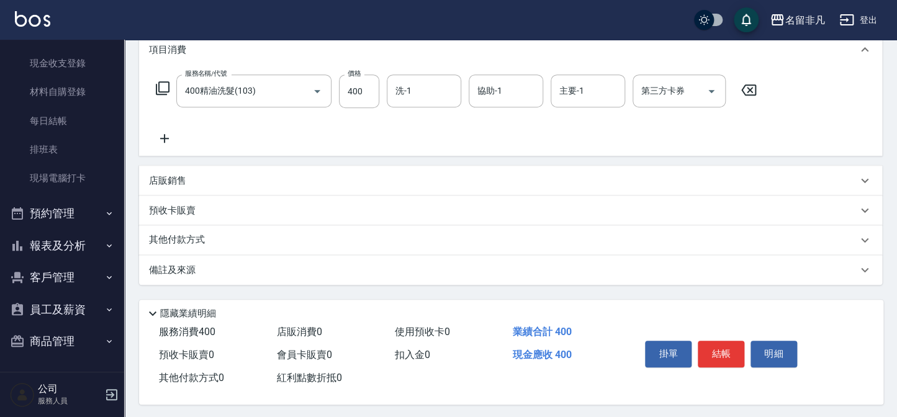
scroll to position [179, 0]
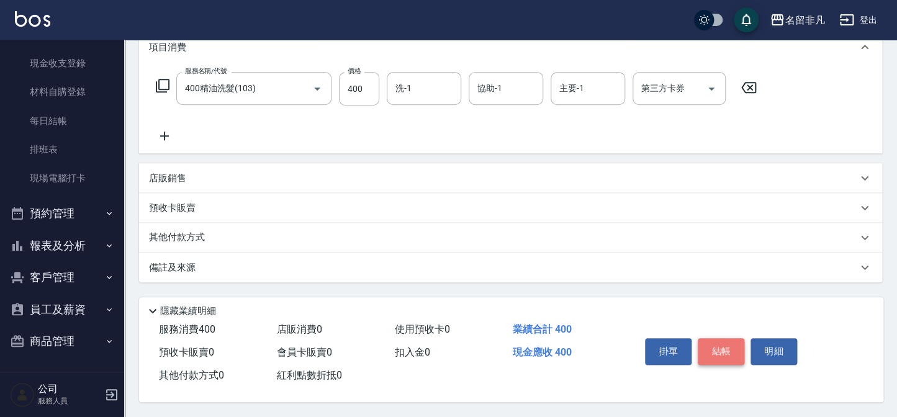
click at [713, 344] on button "結帳" at bounding box center [721, 351] width 47 height 26
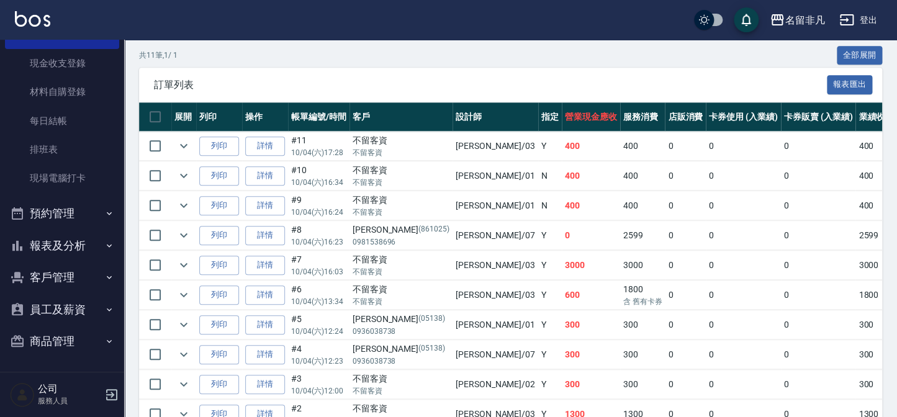
scroll to position [282, 0]
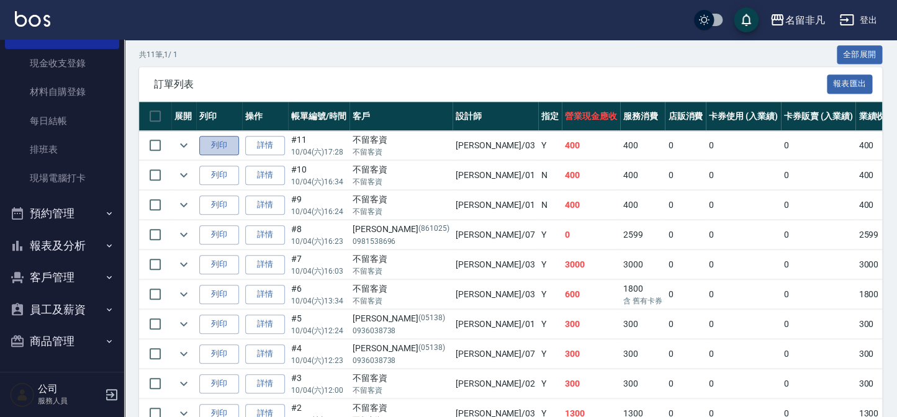
click at [217, 140] on button "列印" at bounding box center [219, 145] width 40 height 19
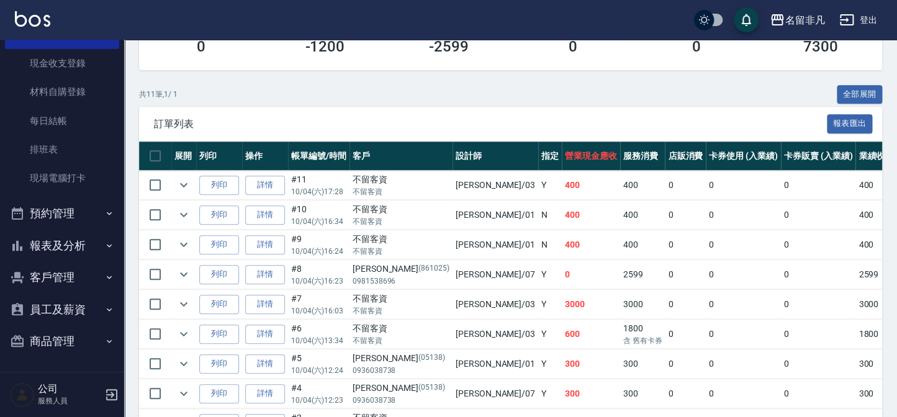
click at [199, 176] on button "列印" at bounding box center [219, 185] width 40 height 19
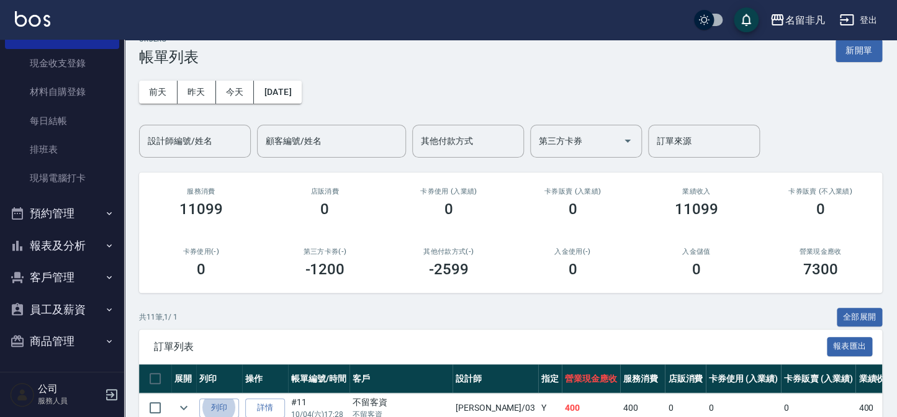
scroll to position [0, 0]
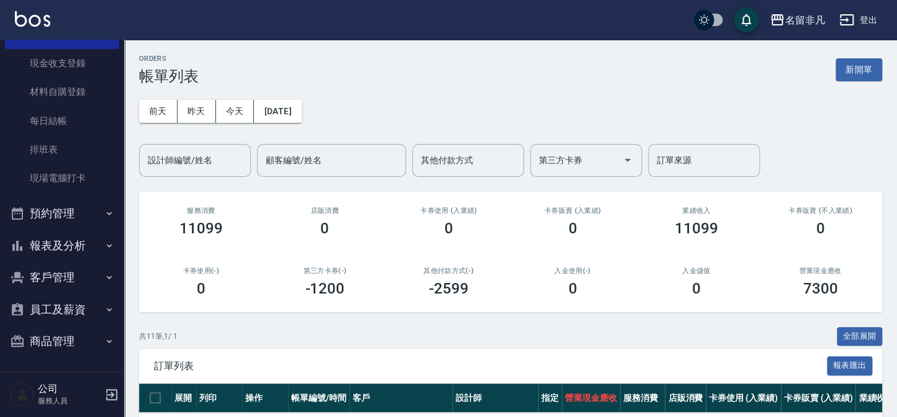
drag, startPoint x: 850, startPoint y: 67, endPoint x: 833, endPoint y: 73, distance: 18.5
click at [850, 67] on button "新開單" at bounding box center [859, 69] width 47 height 23
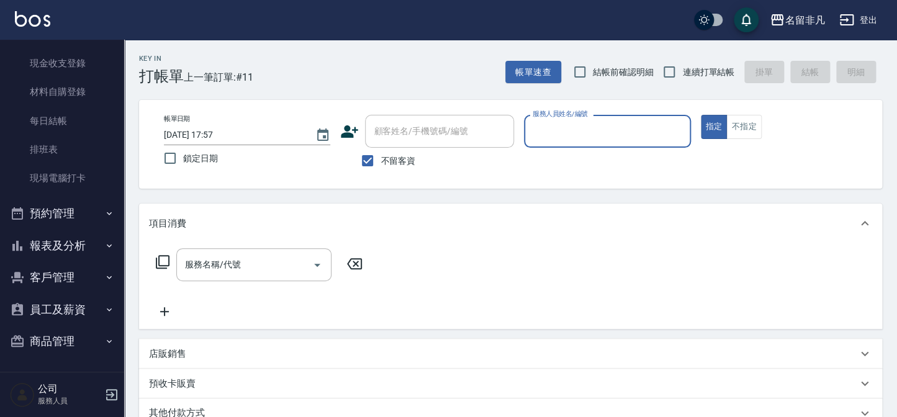
click at [625, 129] on input "服務人員姓名/編號" at bounding box center [607, 131] width 155 height 22
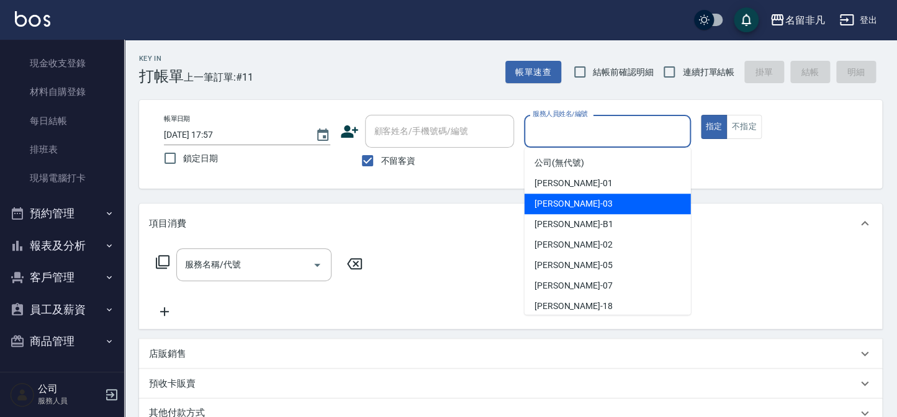
click at [562, 200] on span "[PERSON_NAME] -03" at bounding box center [573, 203] width 78 height 13
type input "[PERSON_NAME]-03"
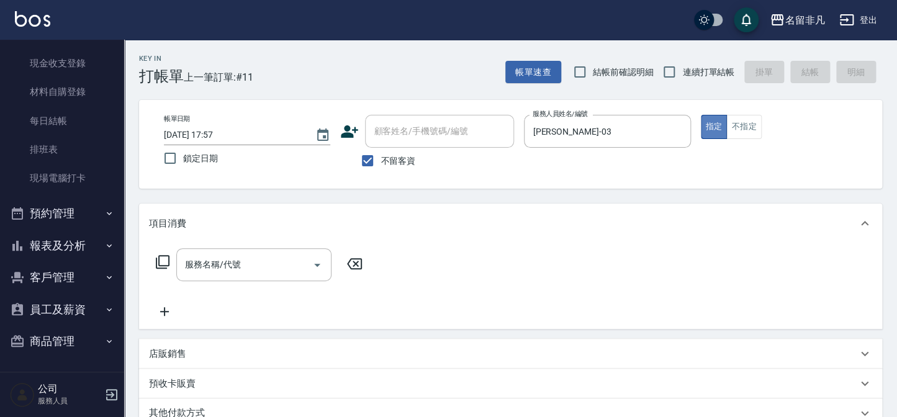
drag, startPoint x: 715, startPoint y: 129, endPoint x: 701, endPoint y: 130, distance: 14.4
click at [713, 128] on button "指定" at bounding box center [714, 127] width 27 height 24
click at [163, 264] on icon at bounding box center [162, 262] width 15 height 15
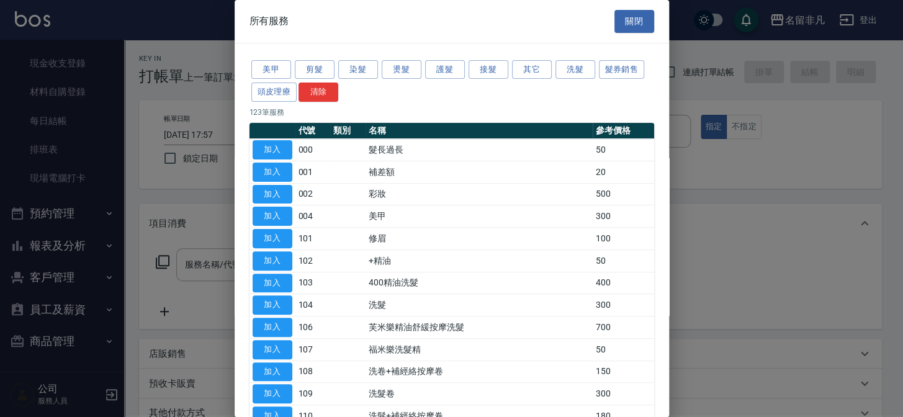
click at [279, 302] on button "加入" at bounding box center [273, 304] width 40 height 19
type input "洗髮(104)"
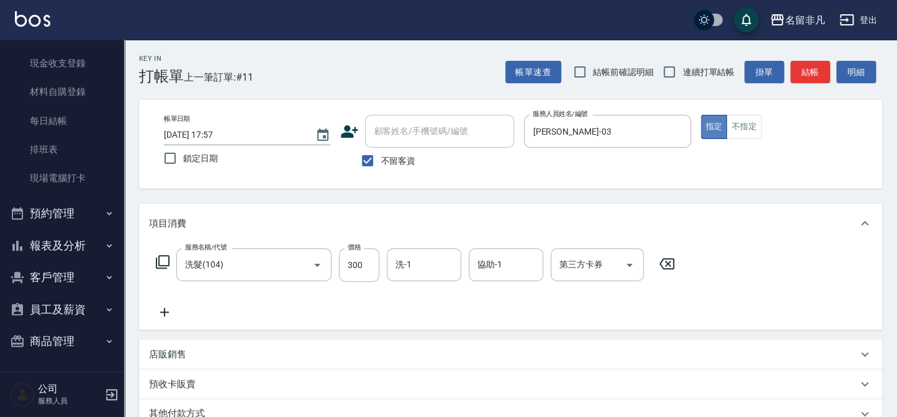
drag, startPoint x: 714, startPoint y: 124, endPoint x: 685, endPoint y: 155, distance: 41.7
click at [714, 124] on button "指定" at bounding box center [714, 127] width 27 height 24
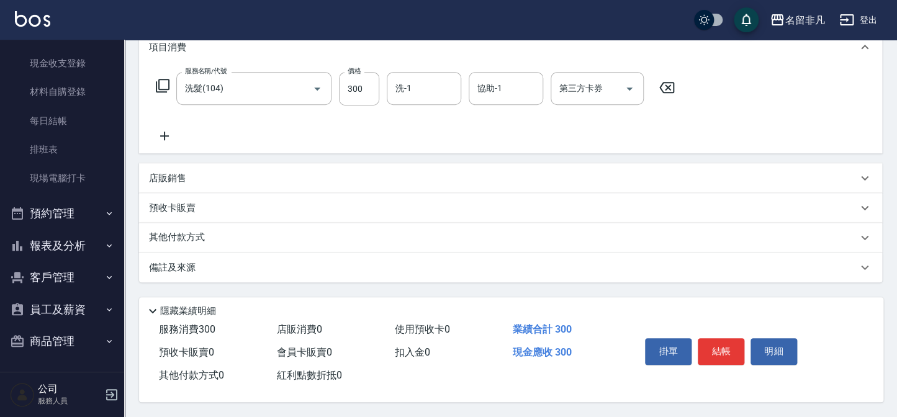
scroll to position [179, 0]
click at [729, 345] on button "結帳" at bounding box center [721, 351] width 47 height 26
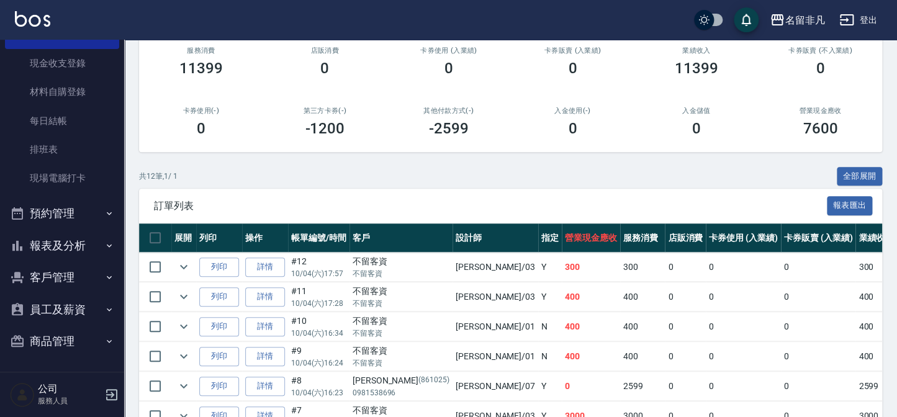
scroll to position [225, 0]
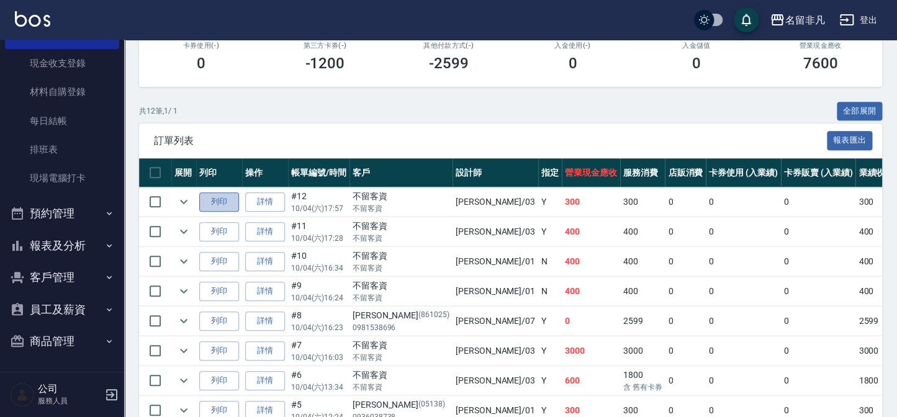
click at [223, 200] on button "列印" at bounding box center [219, 201] width 40 height 19
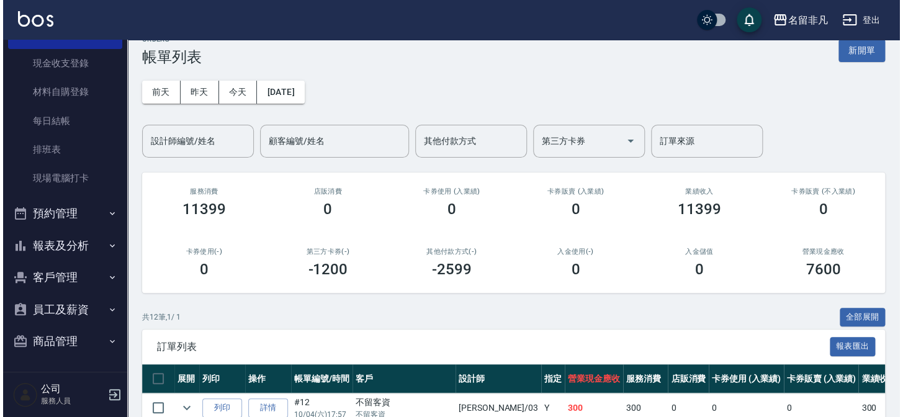
scroll to position [0, 0]
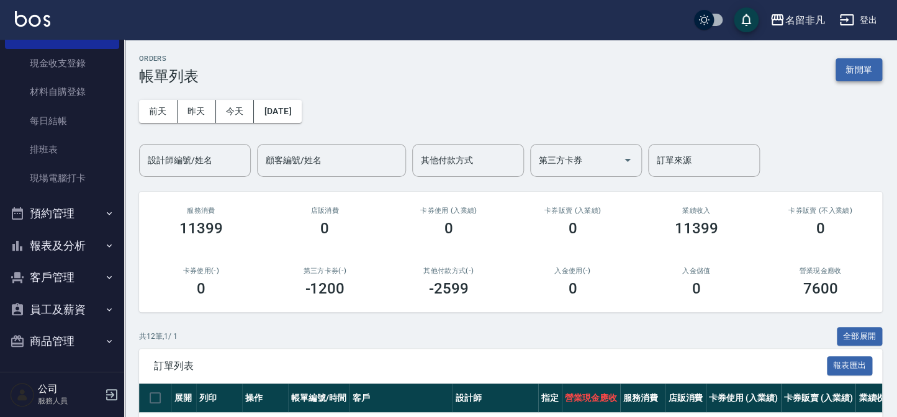
click at [857, 68] on button "新開單" at bounding box center [859, 69] width 47 height 23
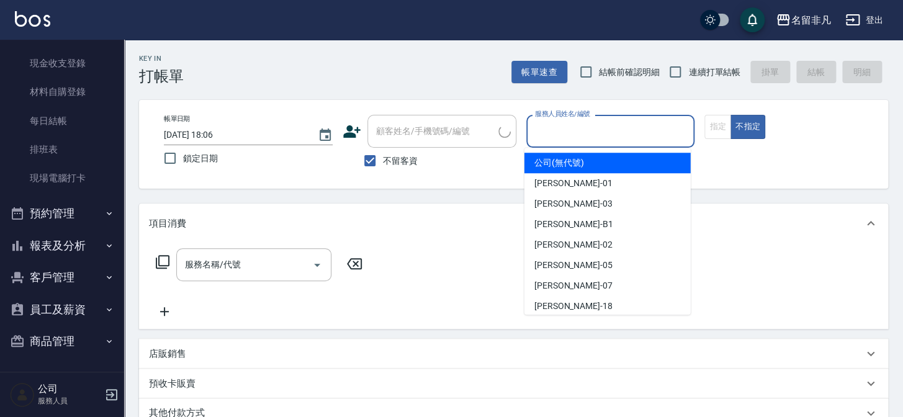
click at [640, 137] on input "服務人員姓名/編號" at bounding box center [611, 131] width 158 height 22
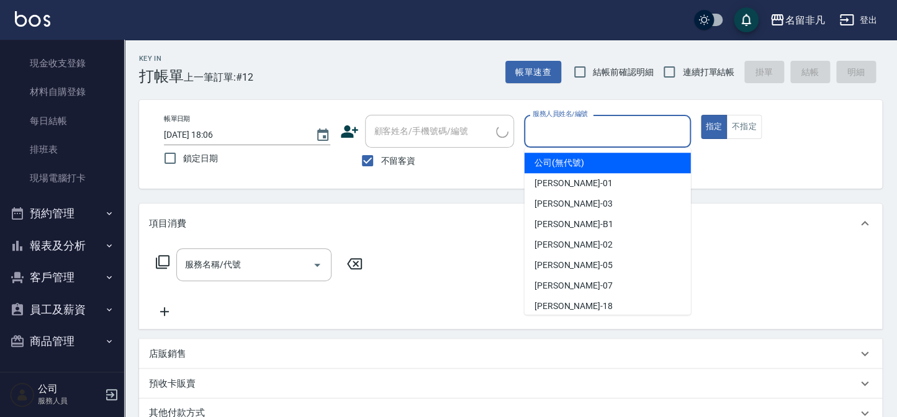
drag, startPoint x: 712, startPoint y: 128, endPoint x: 546, endPoint y: 180, distance: 174.4
click at [713, 128] on button "指定" at bounding box center [714, 127] width 27 height 24
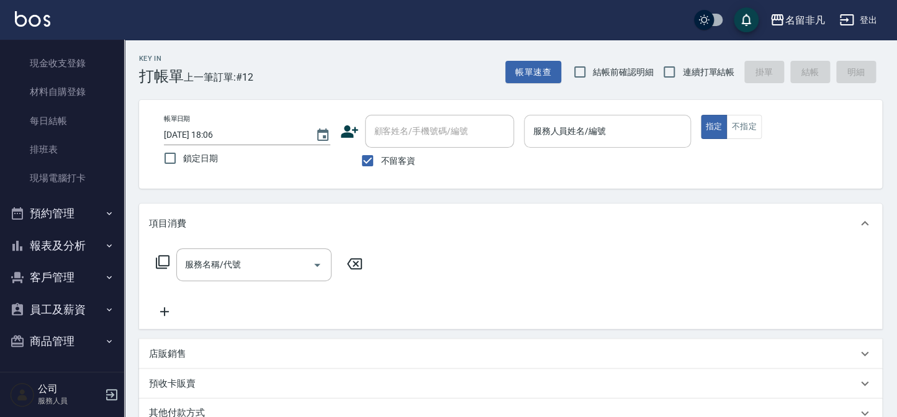
click at [607, 124] on input "服務人員姓名/編號" at bounding box center [607, 131] width 155 height 22
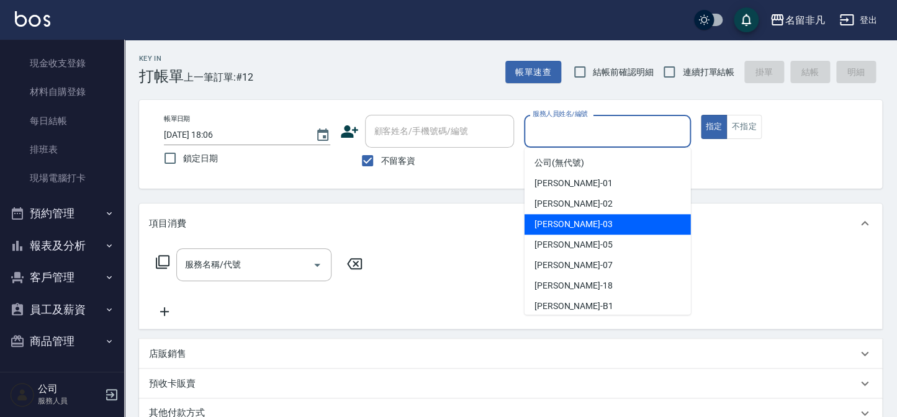
click at [592, 224] on div "[PERSON_NAME] -03" at bounding box center [608, 224] width 166 height 20
type input "[PERSON_NAME]-03"
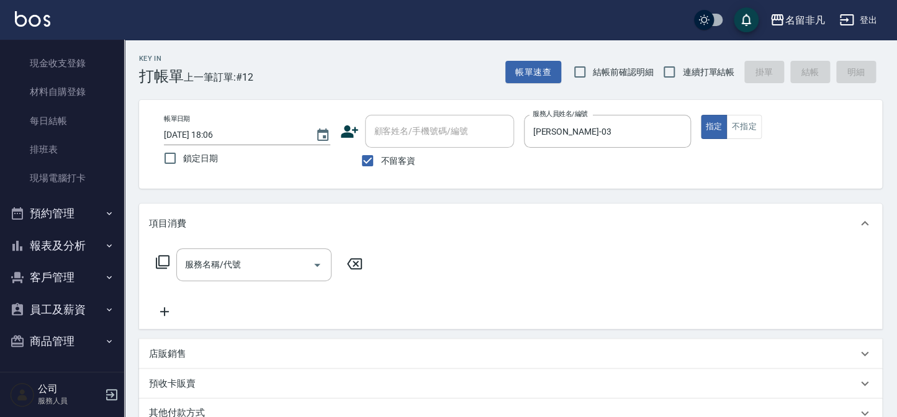
click at [163, 259] on icon at bounding box center [162, 262] width 15 height 15
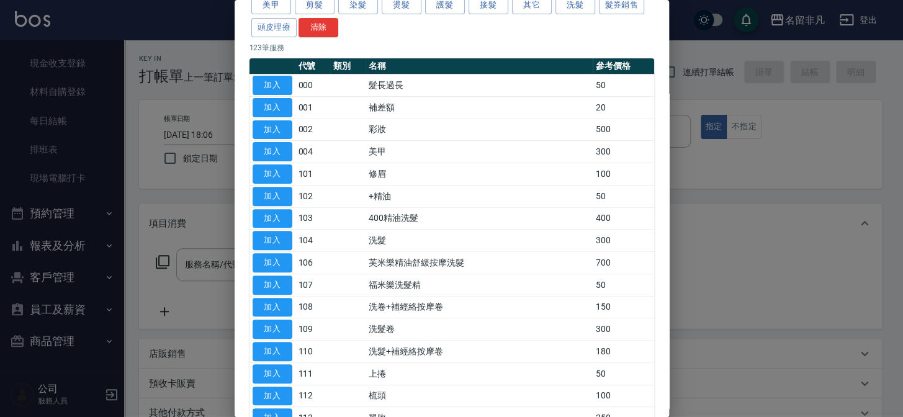
scroll to position [48, 0]
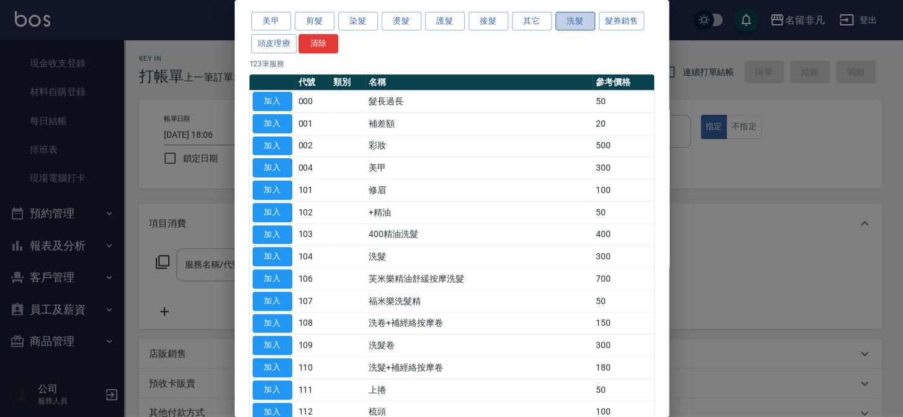
click at [575, 22] on button "洗髮" at bounding box center [576, 21] width 40 height 19
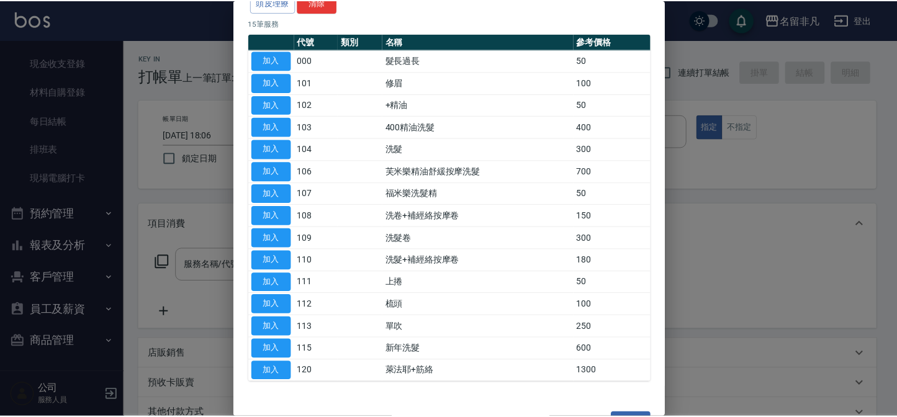
scroll to position [121, 0]
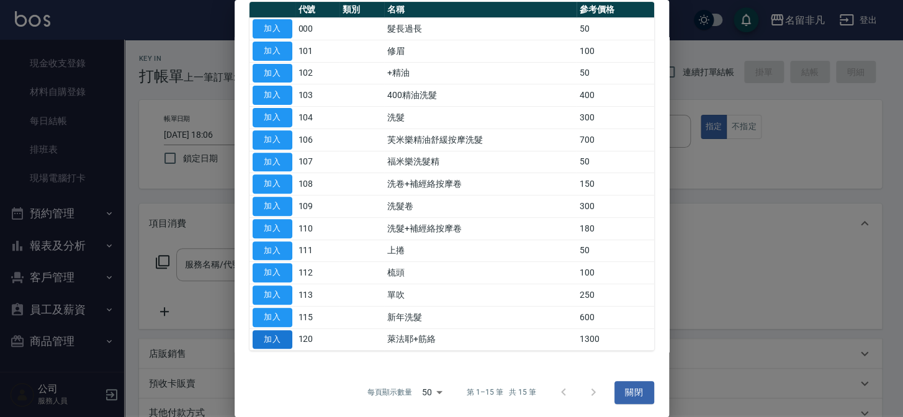
click at [270, 334] on button "加入" at bounding box center [273, 339] width 40 height 19
type input "萊法耶+筋絡(120)"
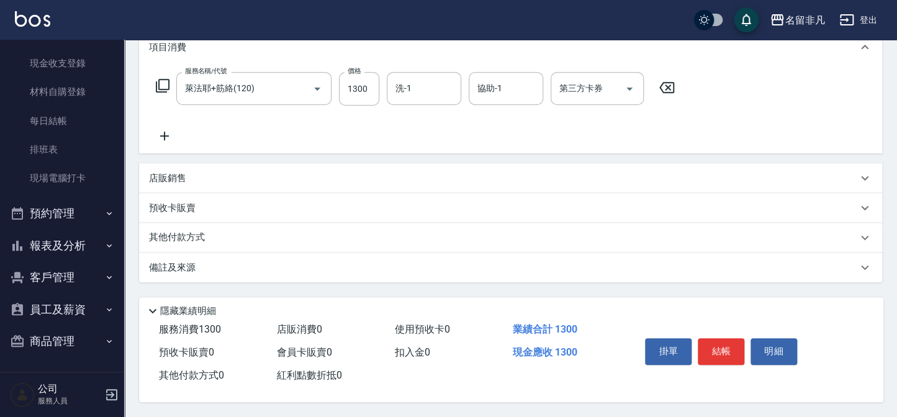
scroll to position [179, 0]
click at [727, 348] on button "結帳" at bounding box center [721, 351] width 47 height 26
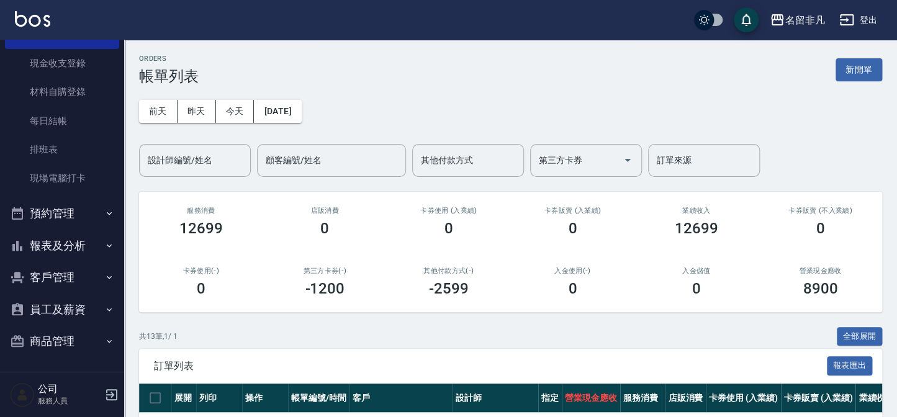
scroll to position [169, 0]
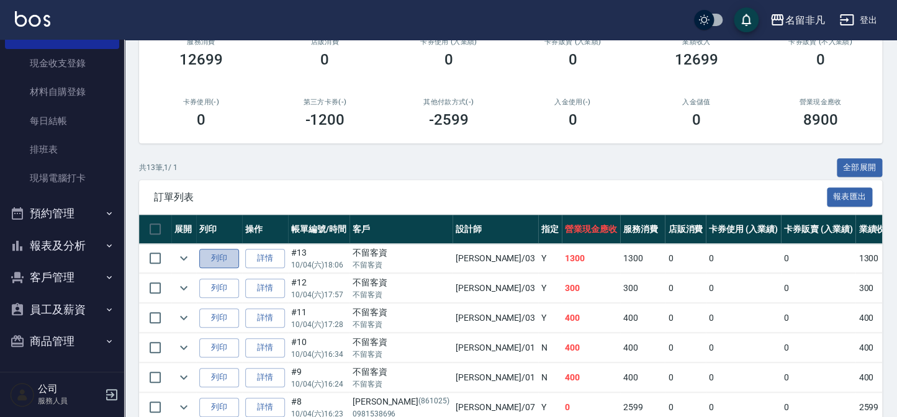
click at [223, 255] on button "列印" at bounding box center [219, 258] width 40 height 19
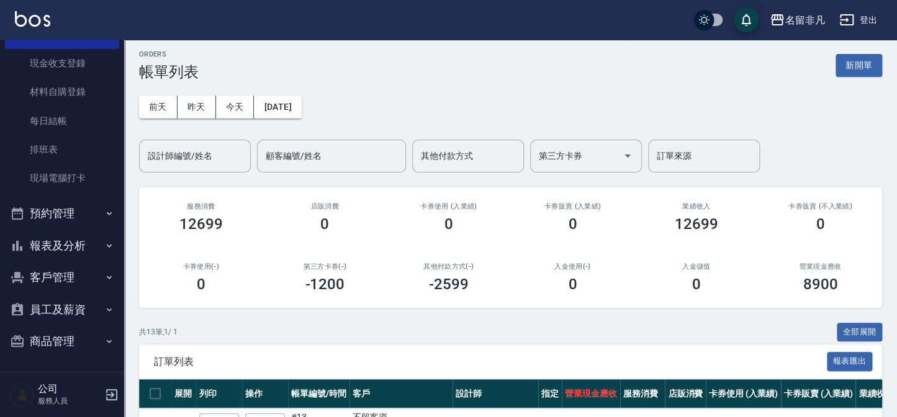
scroll to position [0, 0]
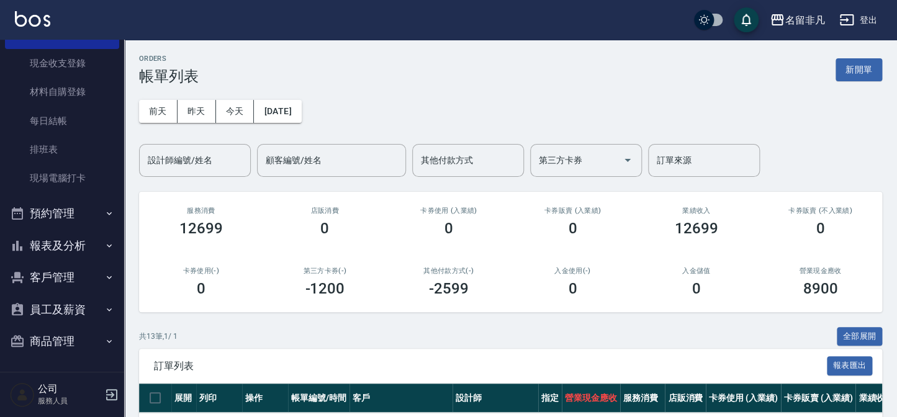
click at [854, 82] on div "ORDERS 帳單列表 新開單" at bounding box center [510, 70] width 743 height 30
click at [855, 71] on button "新開單" at bounding box center [859, 69] width 47 height 23
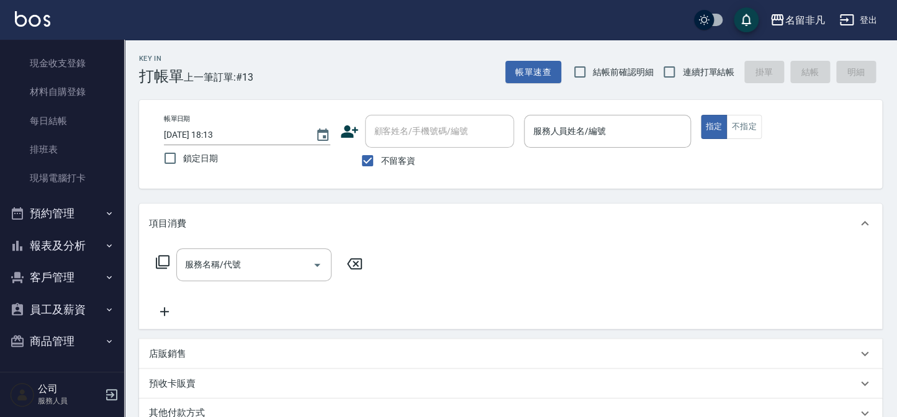
drag, startPoint x: 390, startPoint y: 158, endPoint x: 407, endPoint y: 131, distance: 31.9
click at [390, 157] on span "不留客資" at bounding box center [398, 161] width 35 height 13
click at [381, 157] on input "不留客資" at bounding box center [367, 161] width 26 height 26
checkbox input "false"
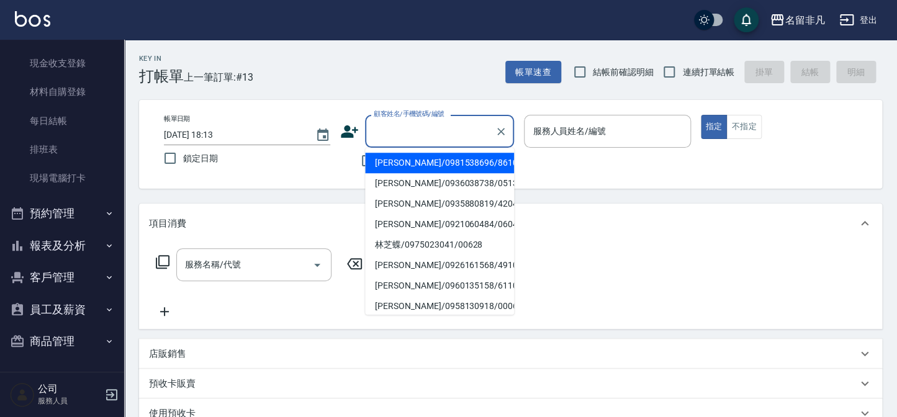
click at [408, 130] on div "顧客姓名/手機號碼/編號 顧客姓名/手機號碼/編號" at bounding box center [439, 131] width 149 height 33
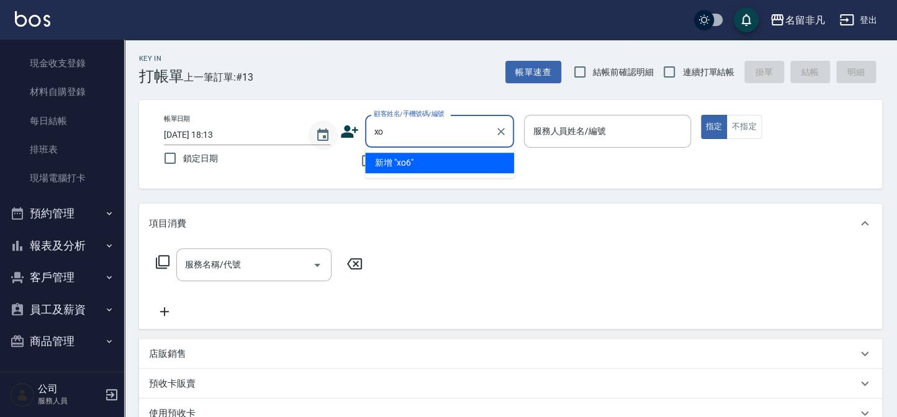
type input "x"
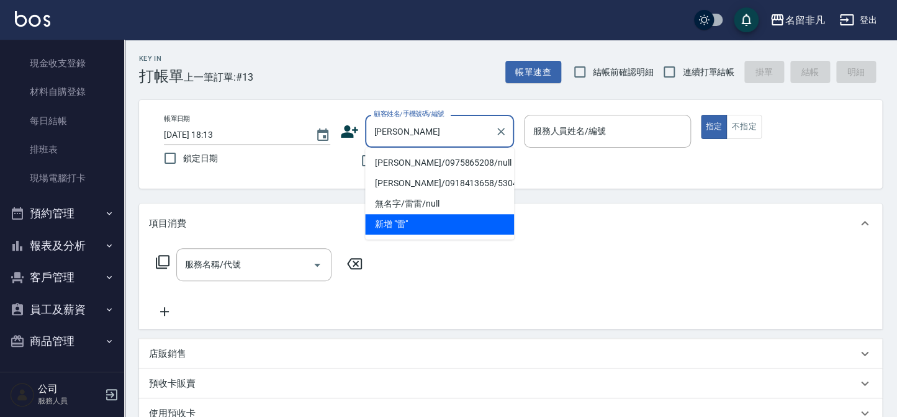
drag, startPoint x: 502, startPoint y: 168, endPoint x: 514, endPoint y: 145, distance: 25.6
click at [501, 168] on li "[PERSON_NAME]/0975865208/null" at bounding box center [439, 163] width 149 height 20
type input "[PERSON_NAME]/0975865208/null"
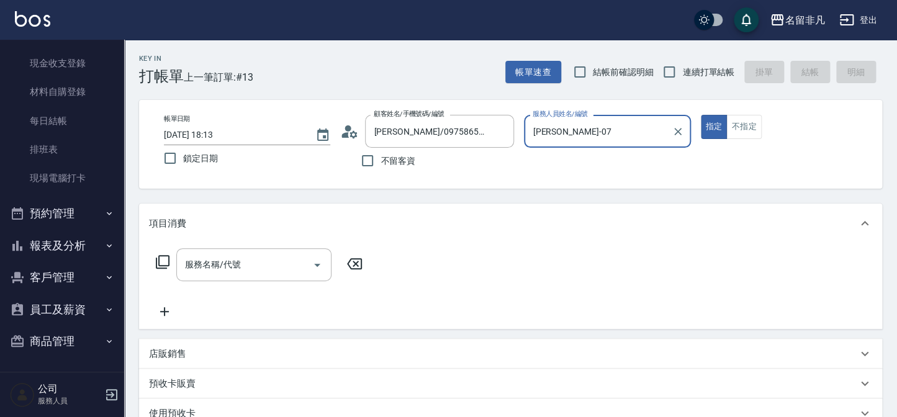
type input "[PERSON_NAME]-07"
click at [191, 280] on div "服務名稱/代號" at bounding box center [253, 264] width 155 height 33
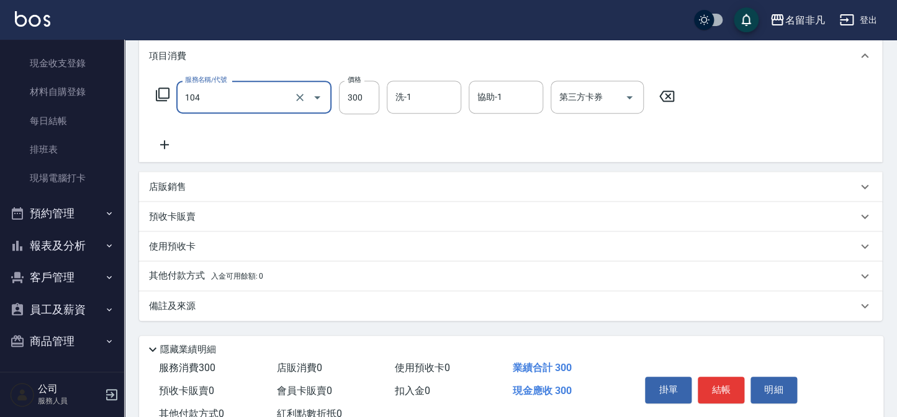
scroll to position [169, 0]
type input "洗髮(104)"
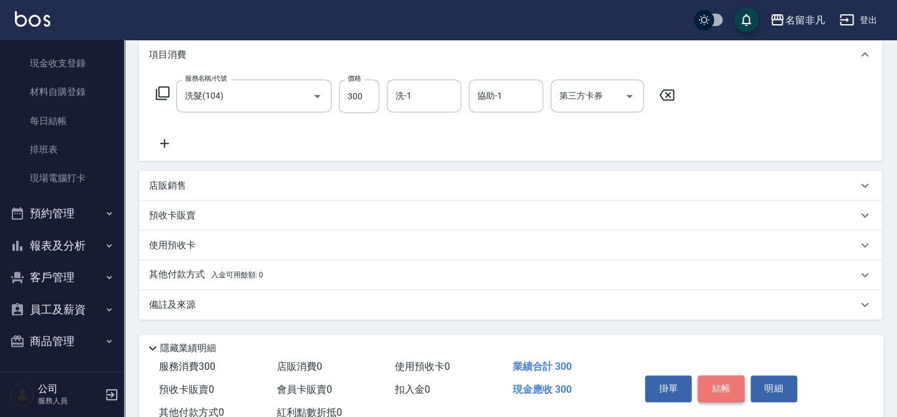
click at [713, 385] on button "結帳" at bounding box center [721, 389] width 47 height 26
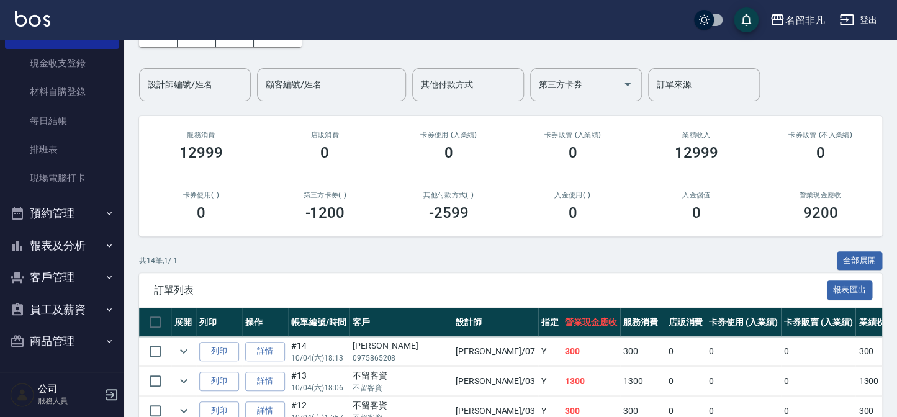
scroll to position [112, 0]
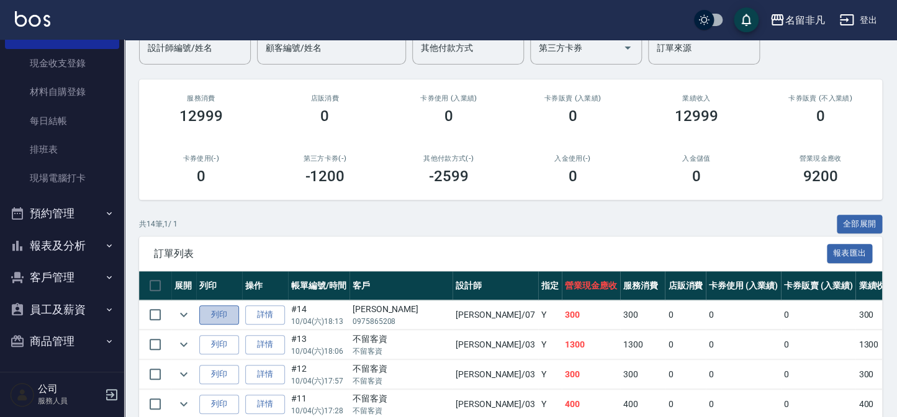
click at [225, 319] on button "列印" at bounding box center [219, 314] width 40 height 19
